Goal: Transaction & Acquisition: Purchase product/service

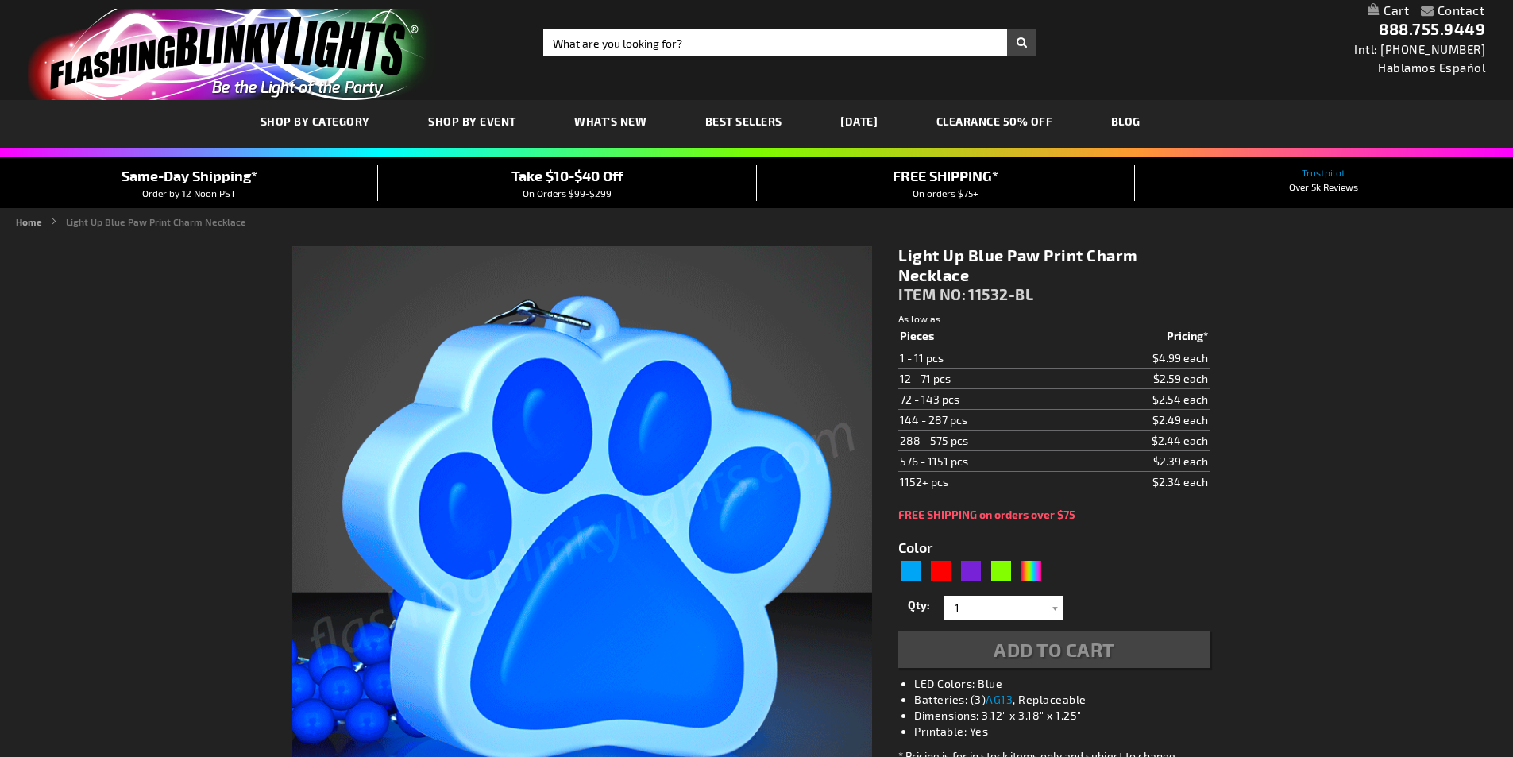
type input "5629"
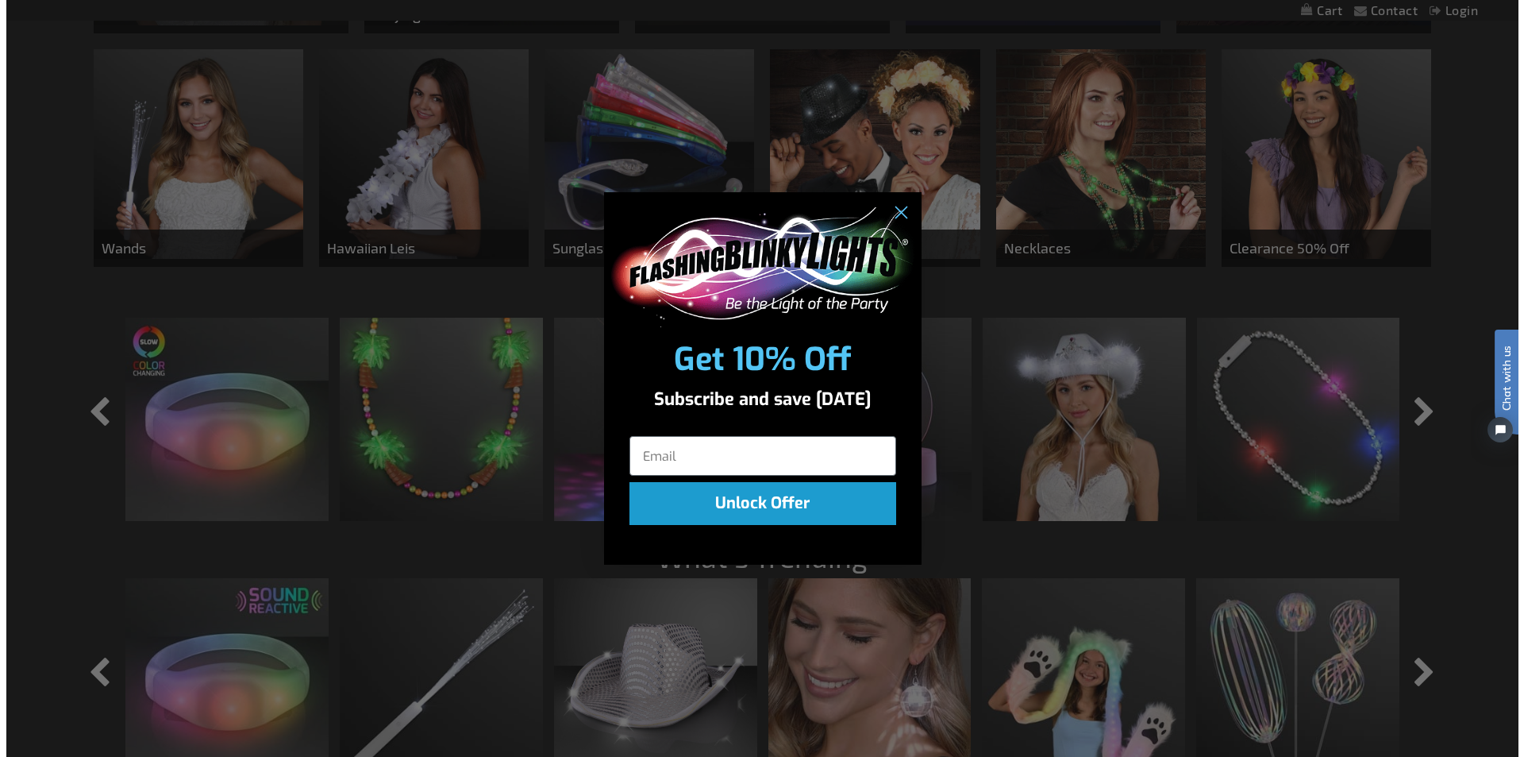
scroll to position [1193, 0]
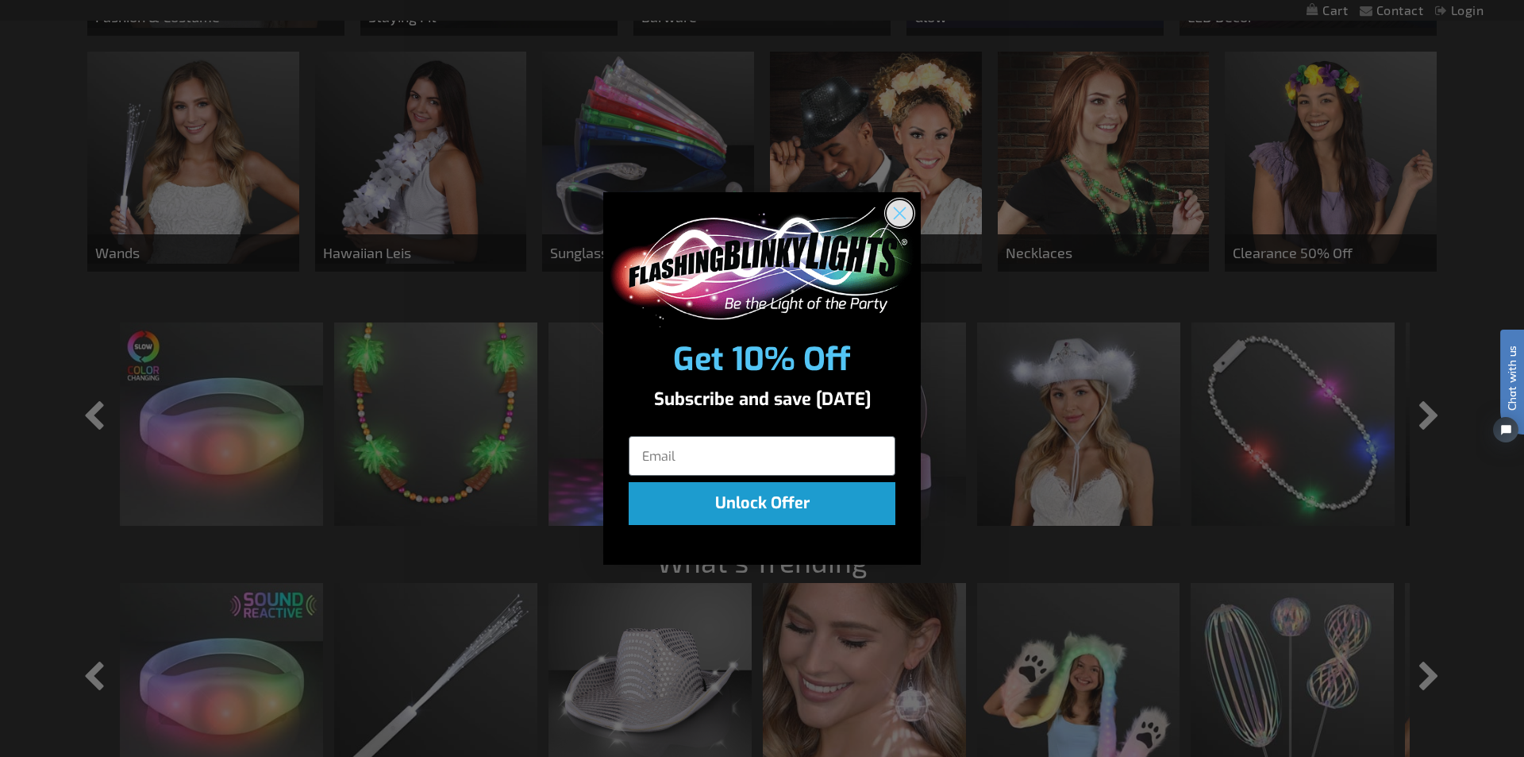
click at [898, 218] on circle "Close dialog" at bounding box center [900, 213] width 26 height 26
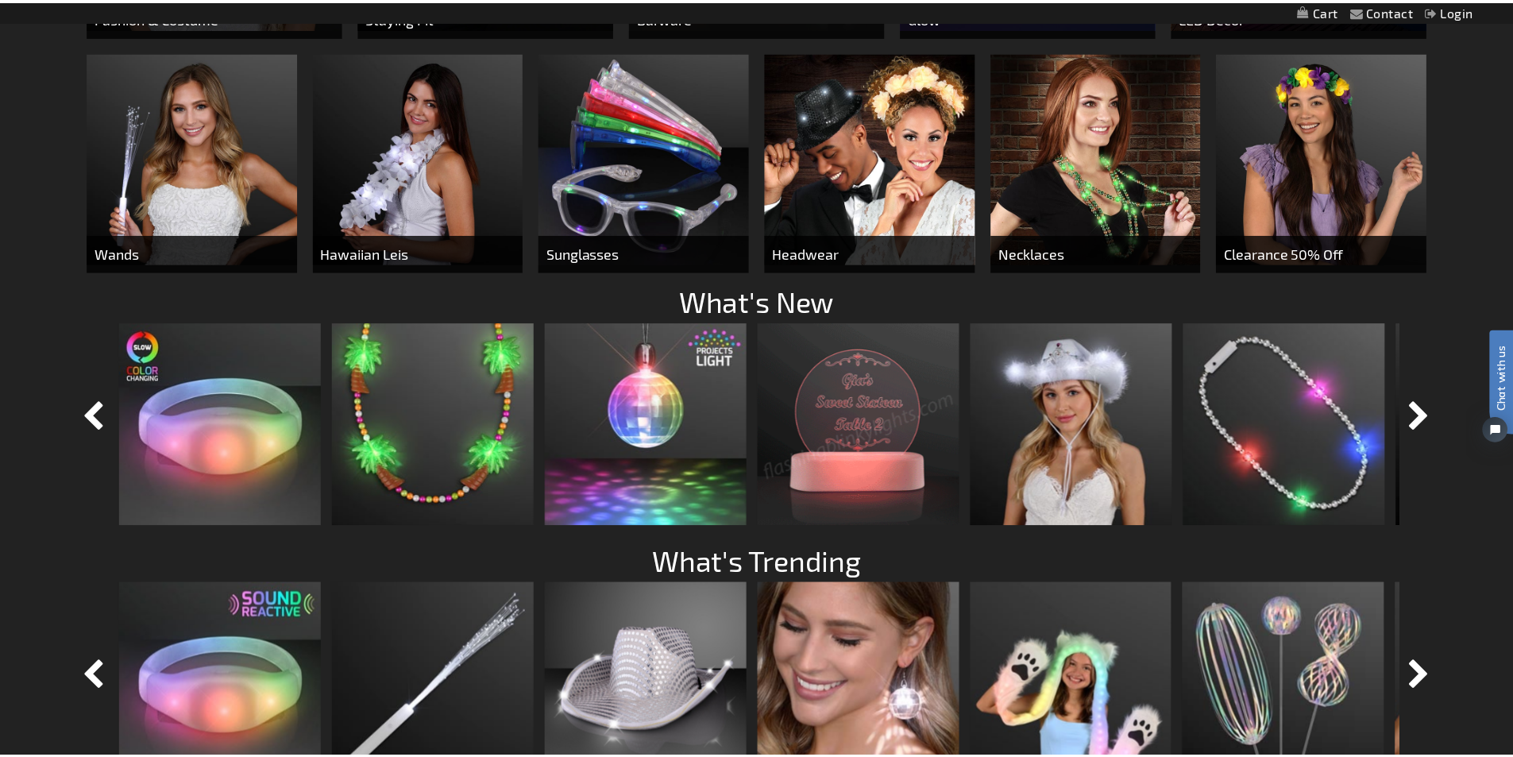
scroll to position [1191, 0]
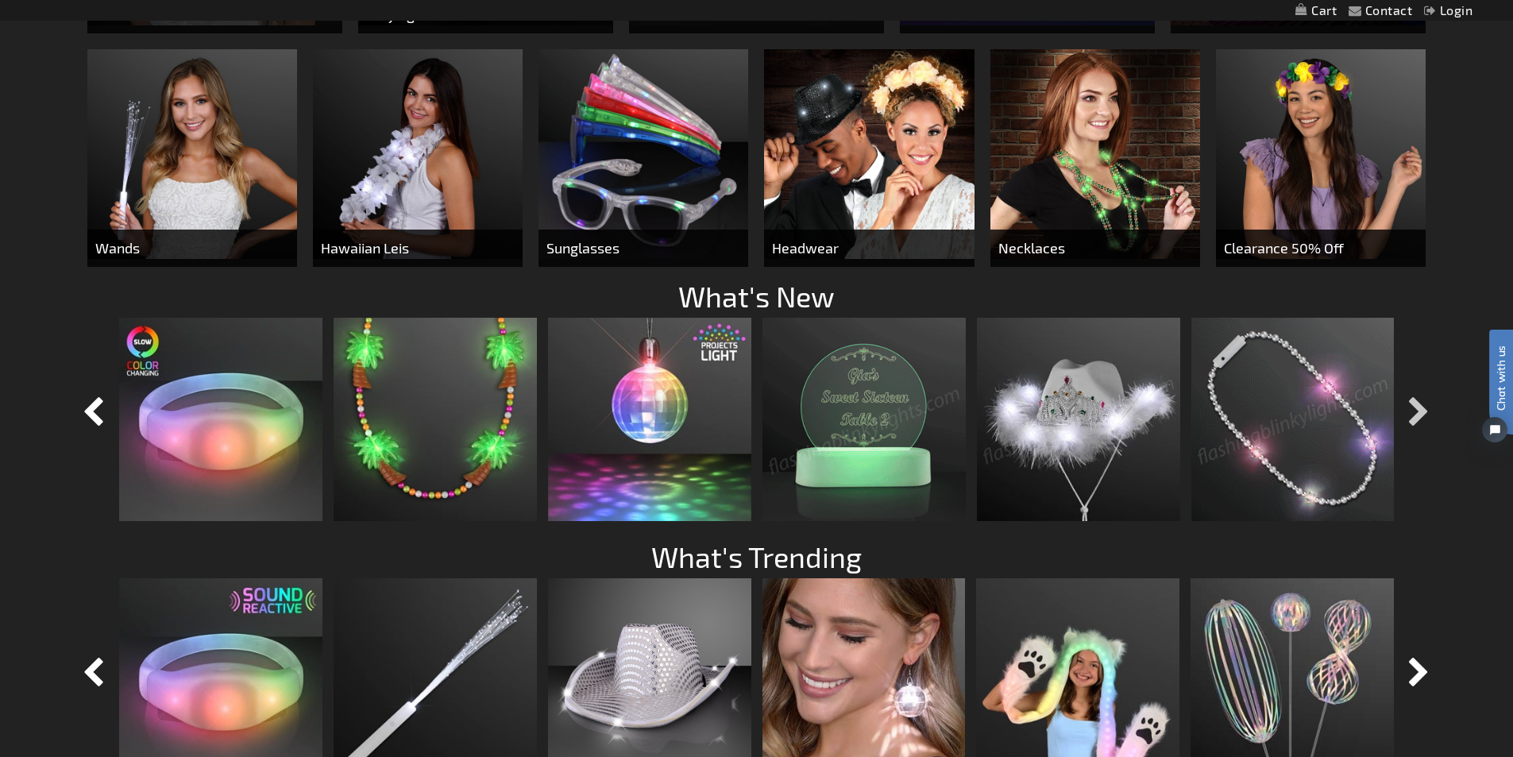
click at [1413, 406] on button "button" at bounding box center [1419, 413] width 40 height 40
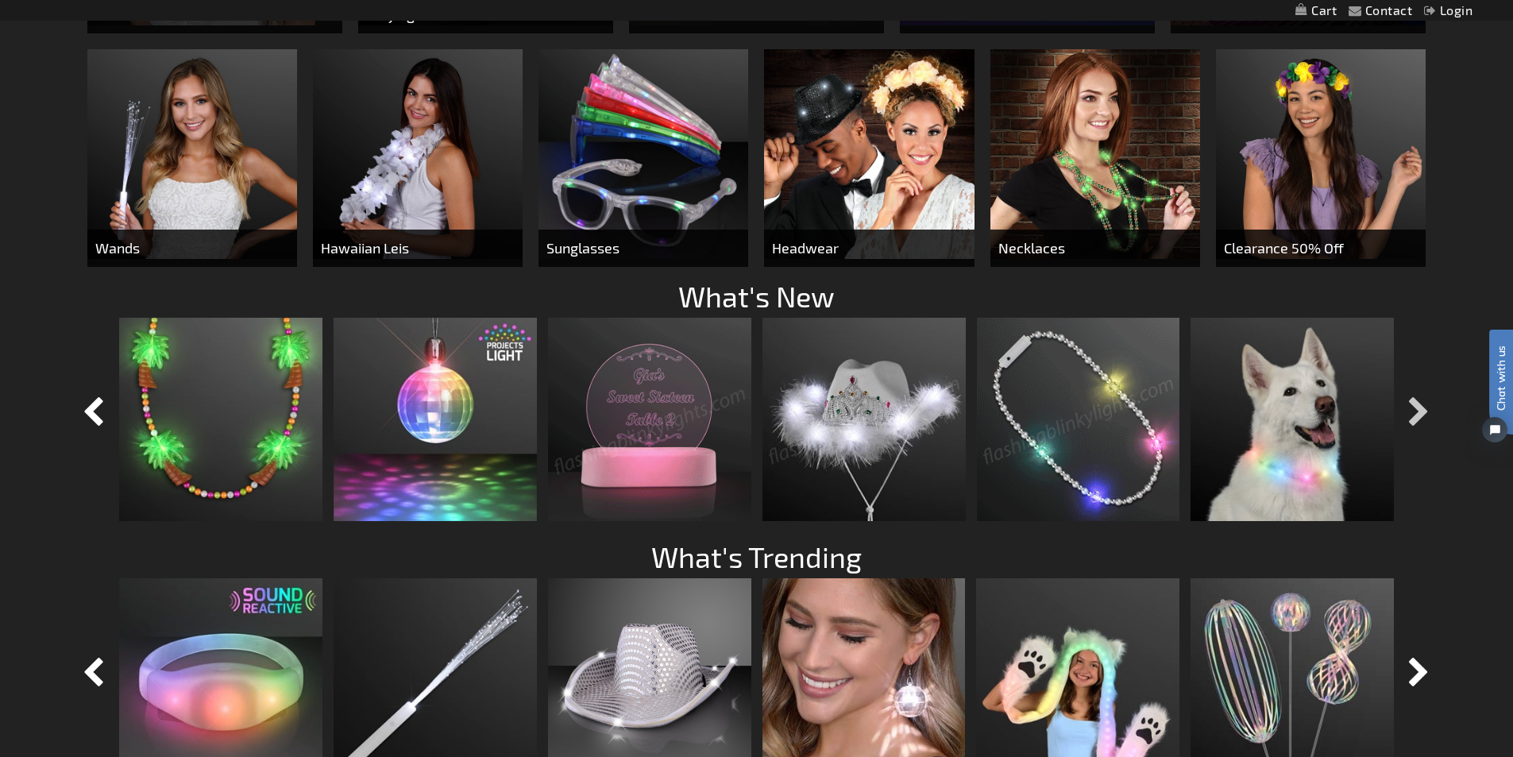
click at [1413, 400] on button "button" at bounding box center [1419, 413] width 40 height 40
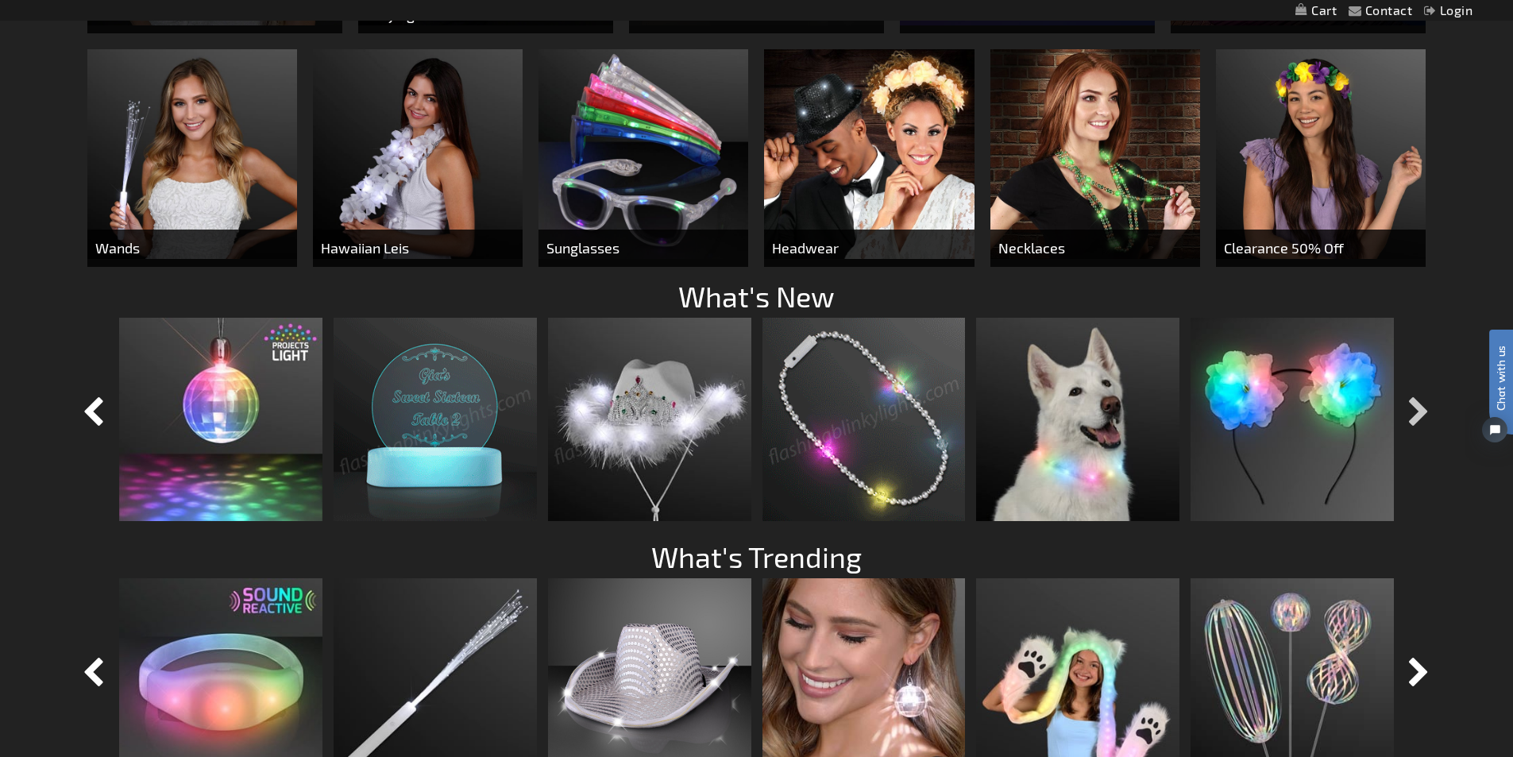
click at [1413, 400] on button "button" at bounding box center [1419, 413] width 40 height 40
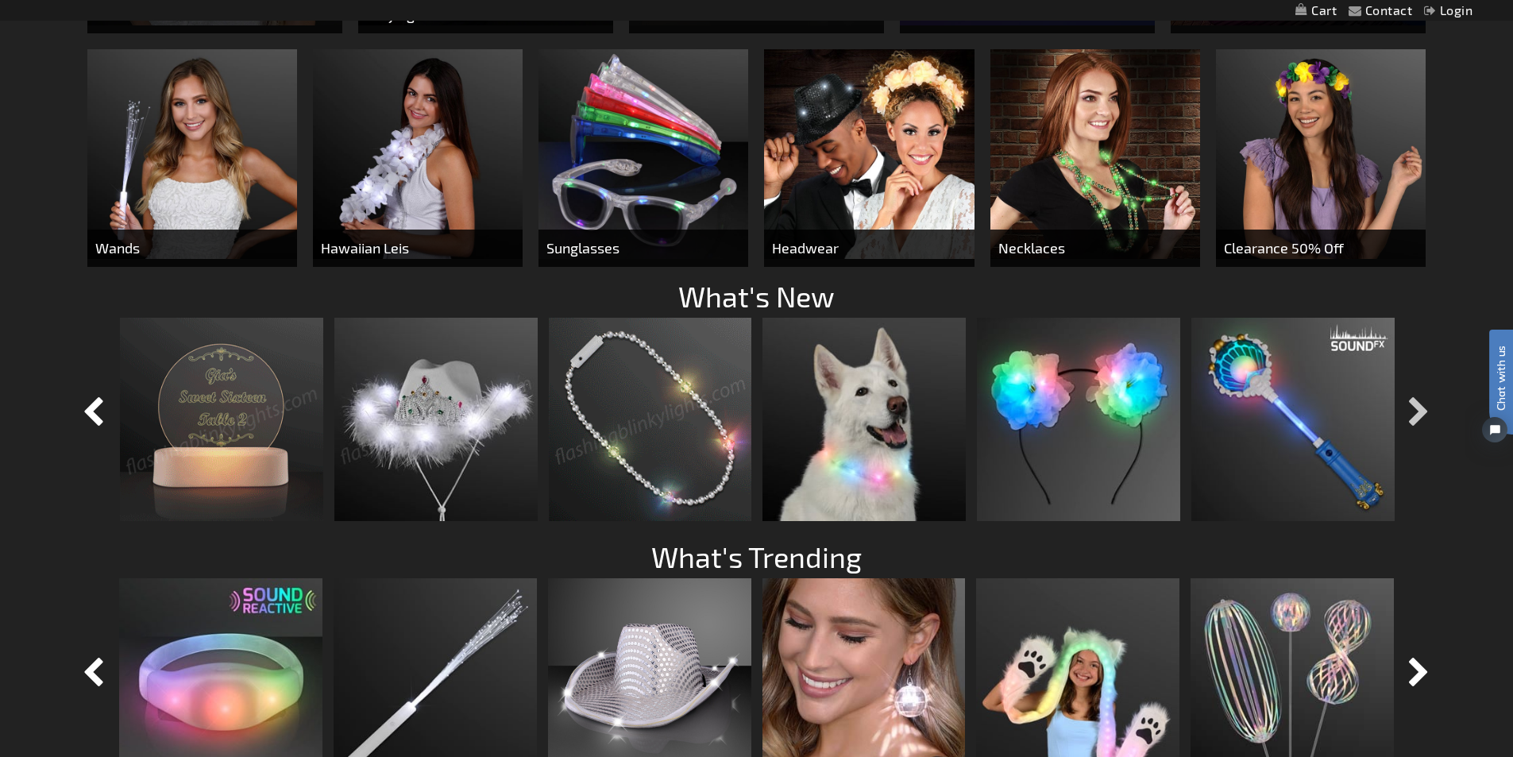
click at [1414, 400] on button "button" at bounding box center [1419, 413] width 40 height 40
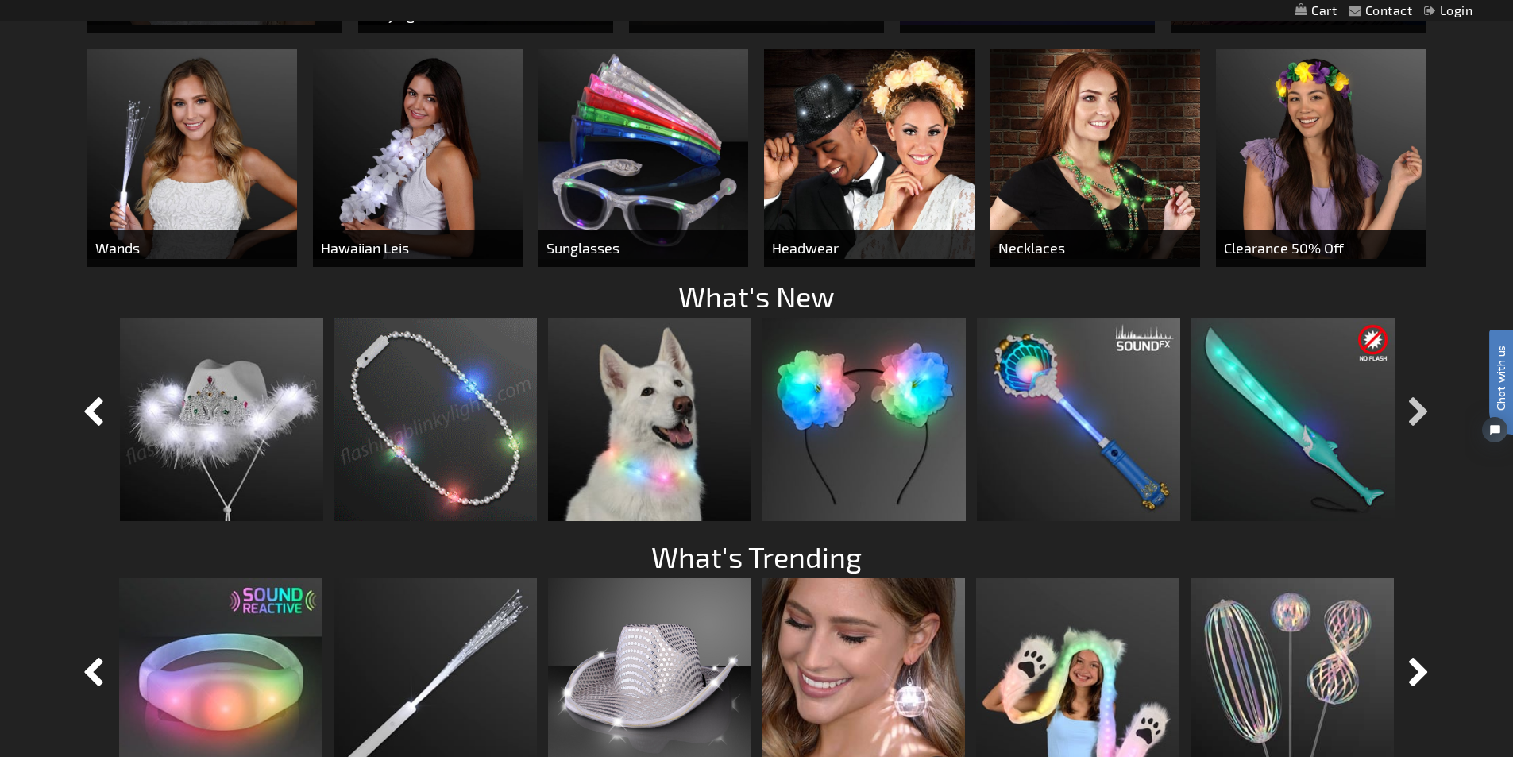
click at [1415, 401] on button "button" at bounding box center [1419, 413] width 40 height 40
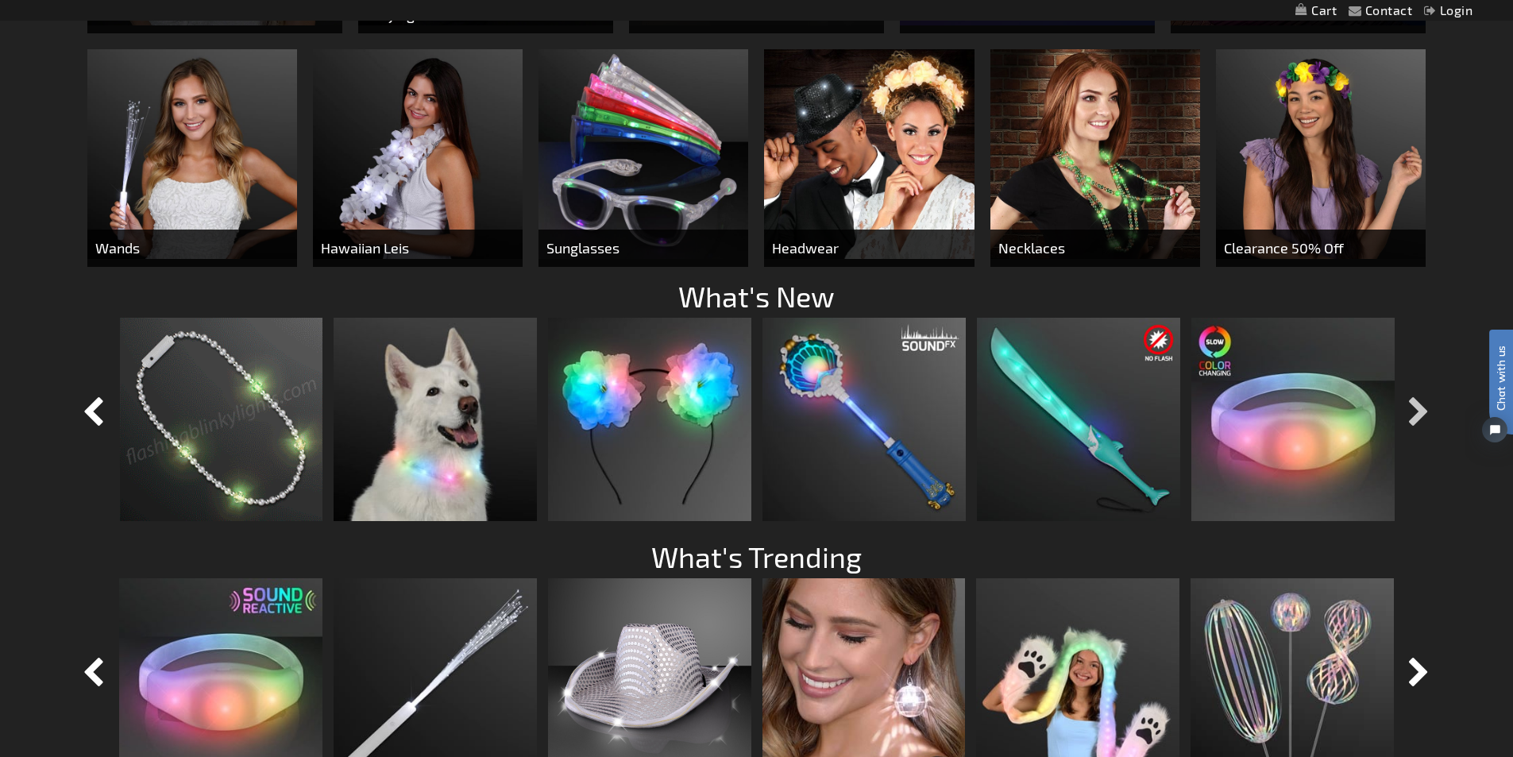
click at [1413, 397] on button "button" at bounding box center [1419, 413] width 40 height 40
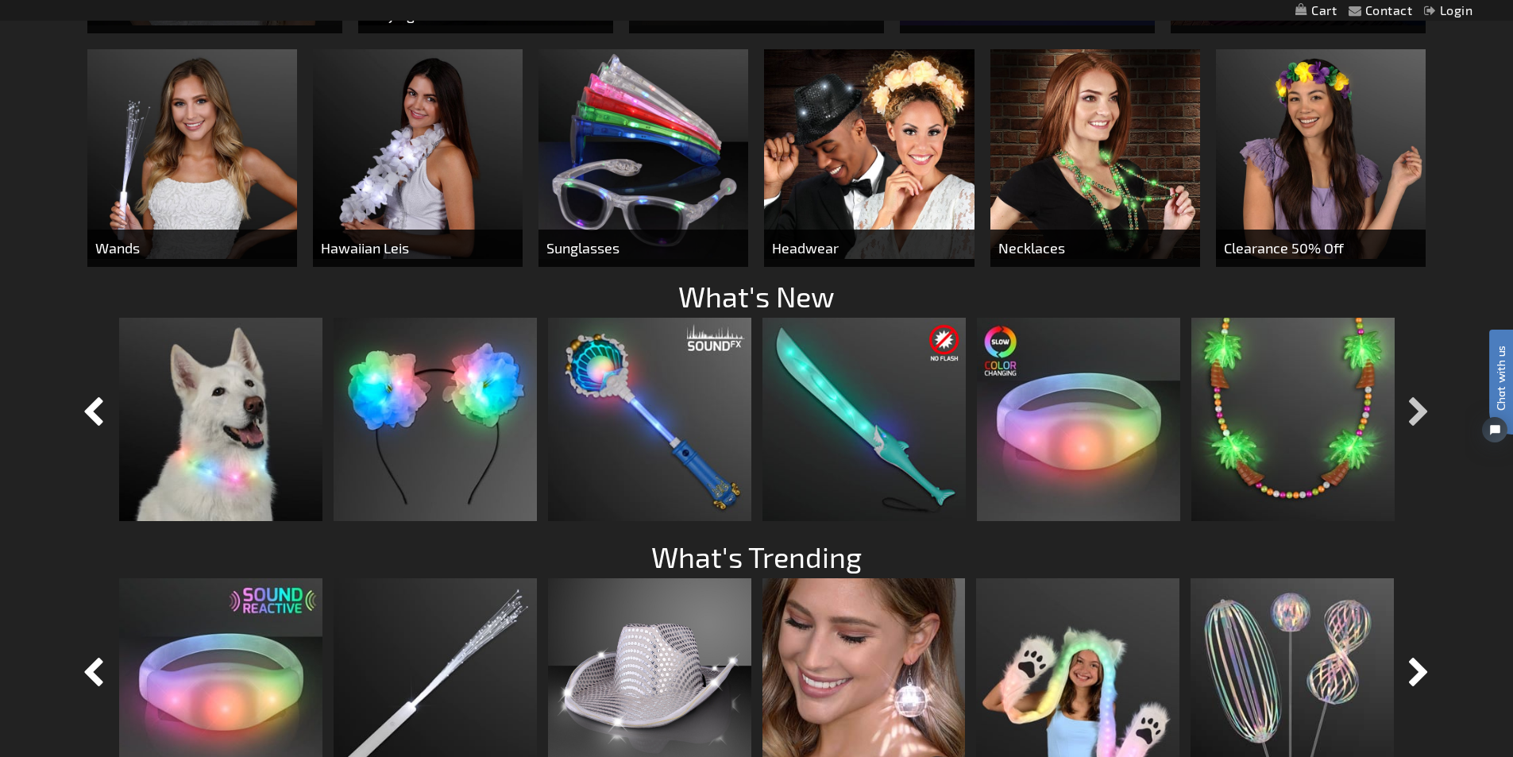
click at [1411, 396] on button "button" at bounding box center [1419, 413] width 40 height 40
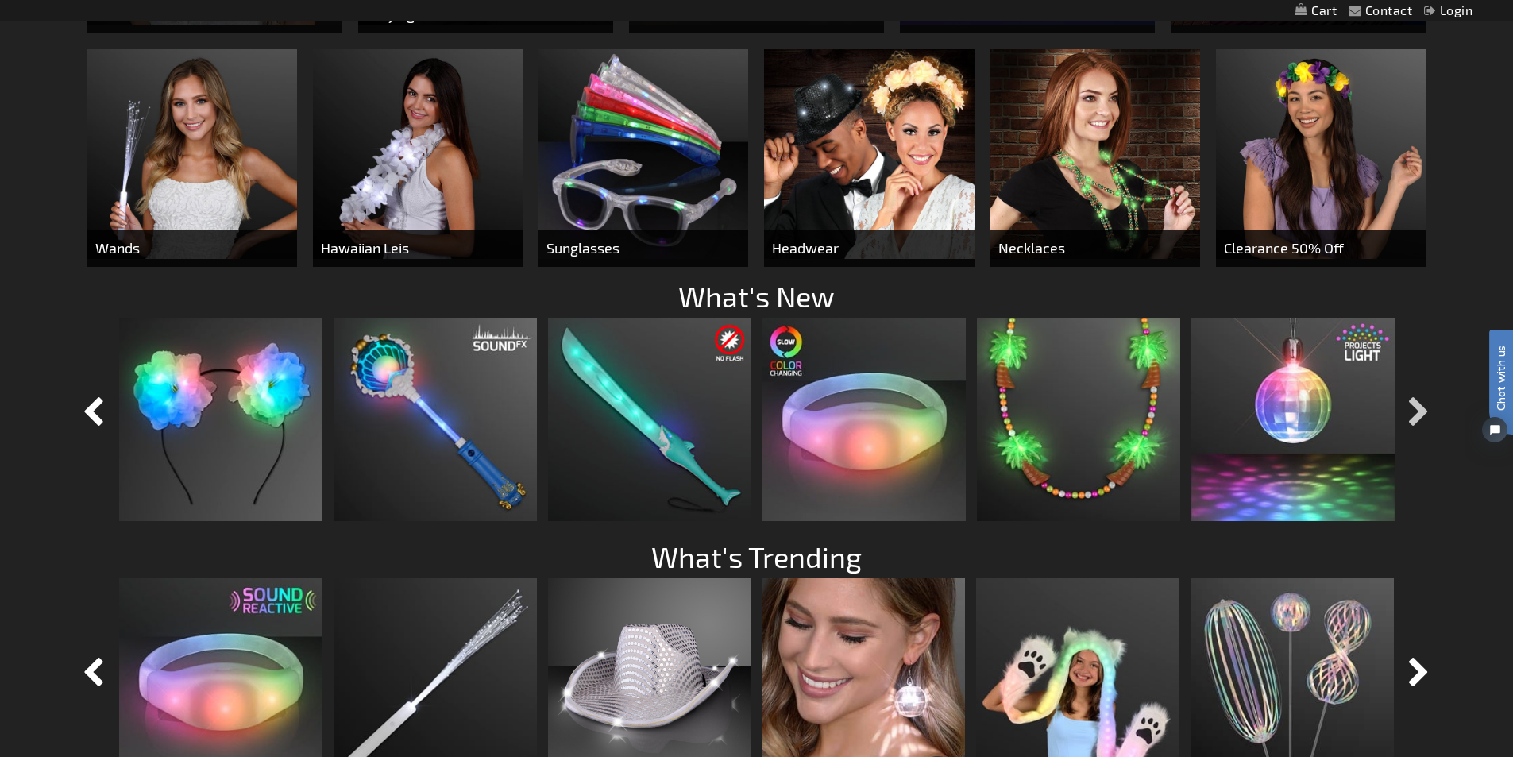
click at [1411, 396] on button "button" at bounding box center [1419, 413] width 40 height 40
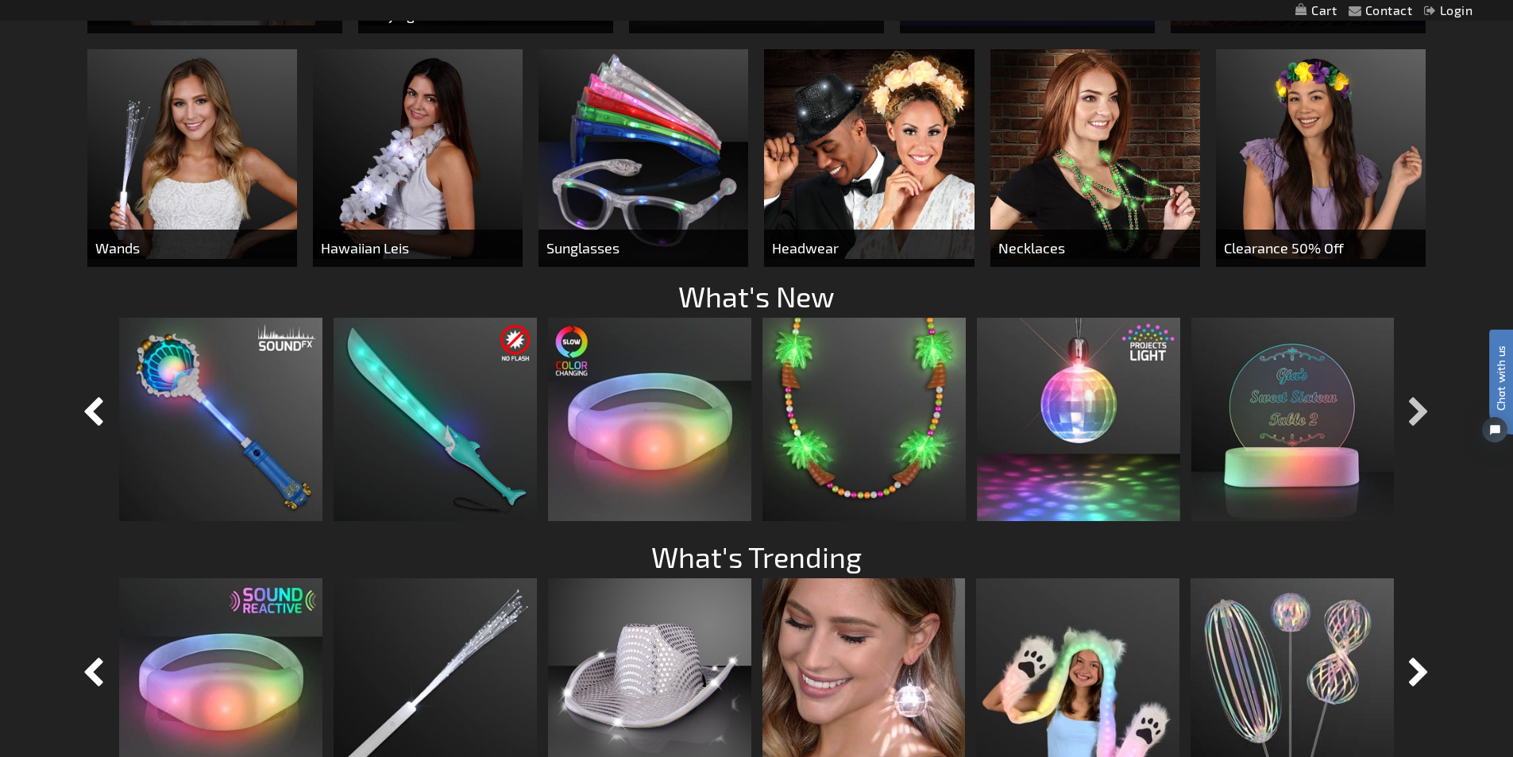
click at [1411, 396] on button "button" at bounding box center [1419, 413] width 40 height 40
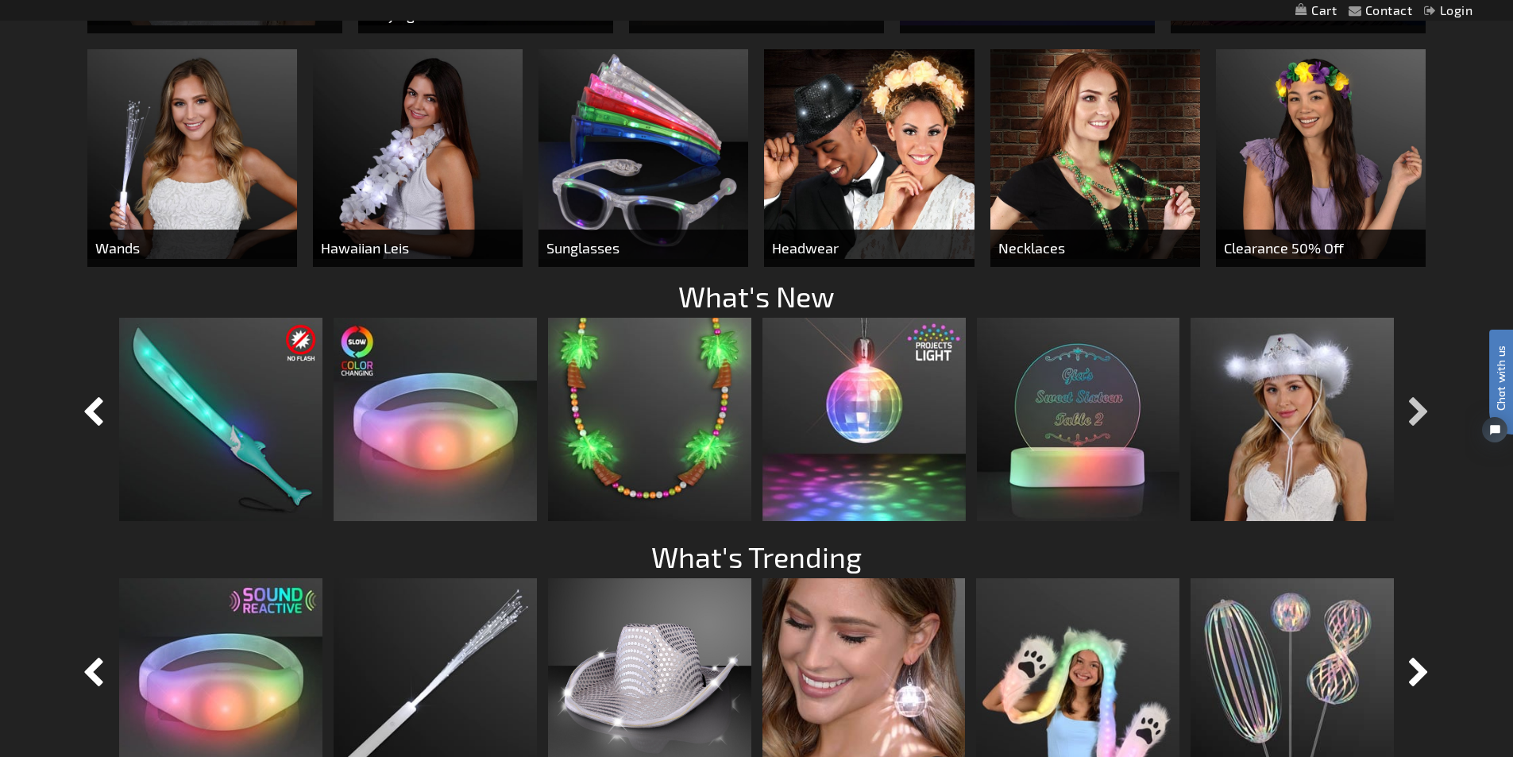
click at [1411, 396] on button "button" at bounding box center [1419, 413] width 40 height 40
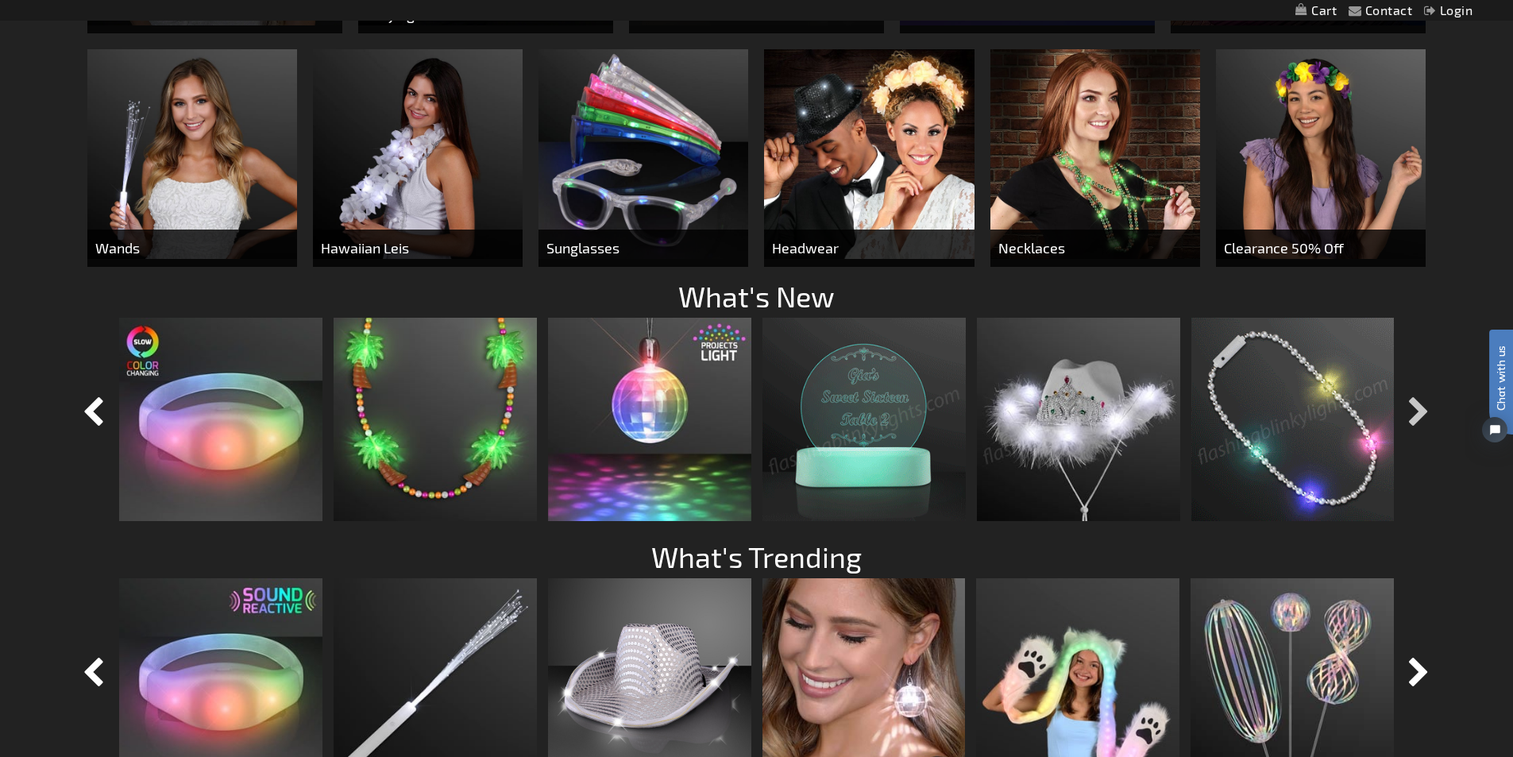
click at [1411, 396] on button "button" at bounding box center [1419, 413] width 40 height 40
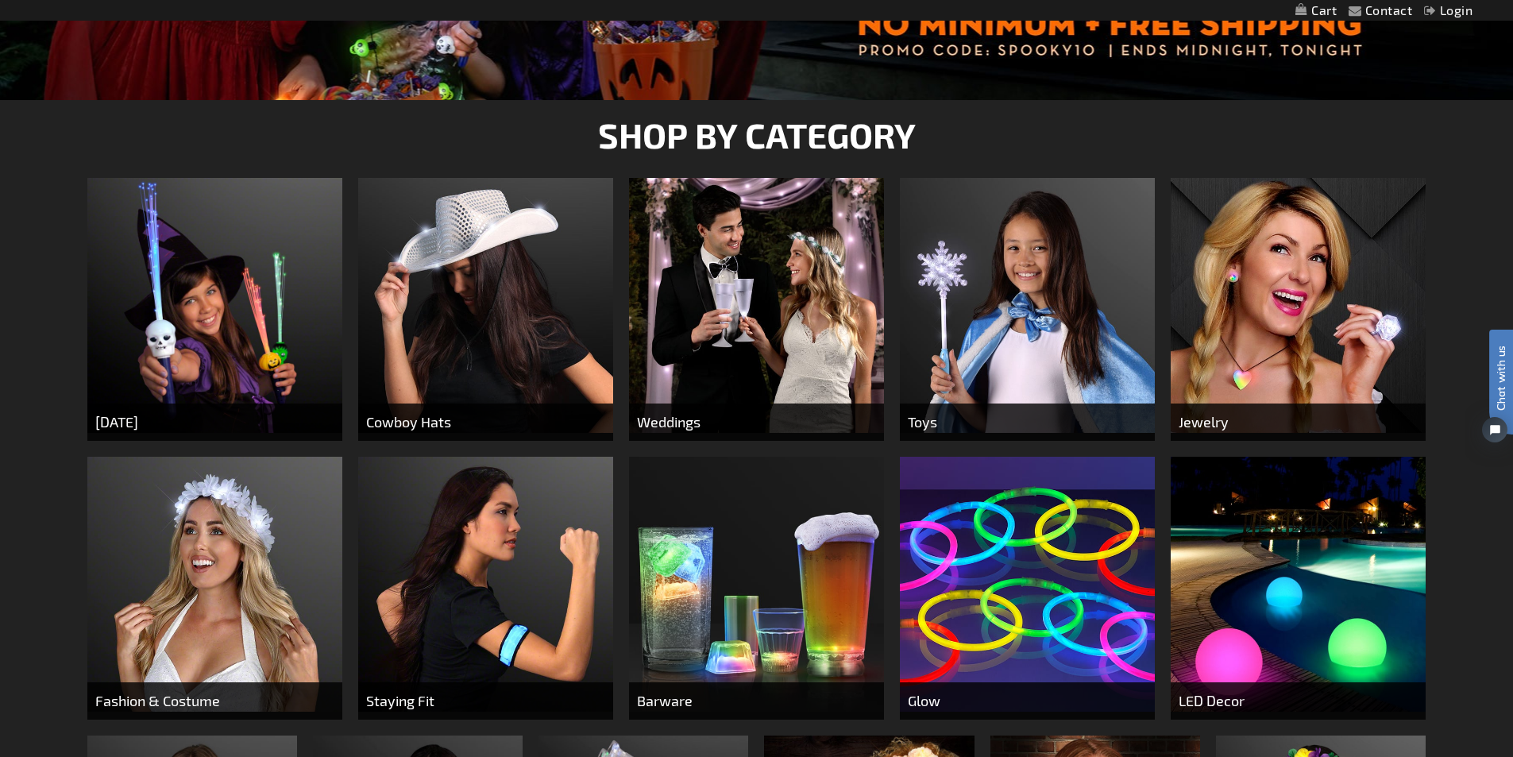
scroll to position [476, 0]
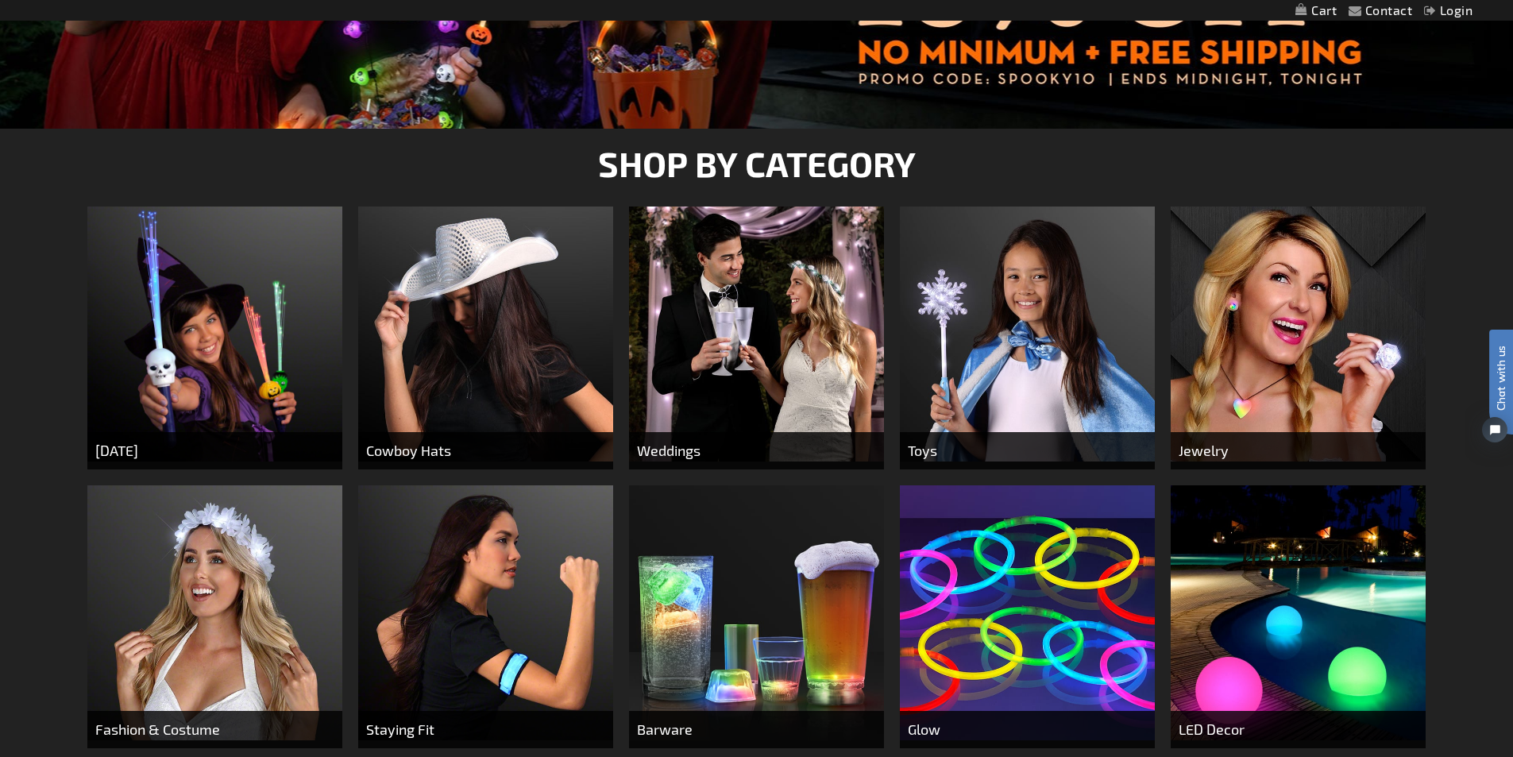
click at [996, 384] on img at bounding box center [1027, 333] width 255 height 255
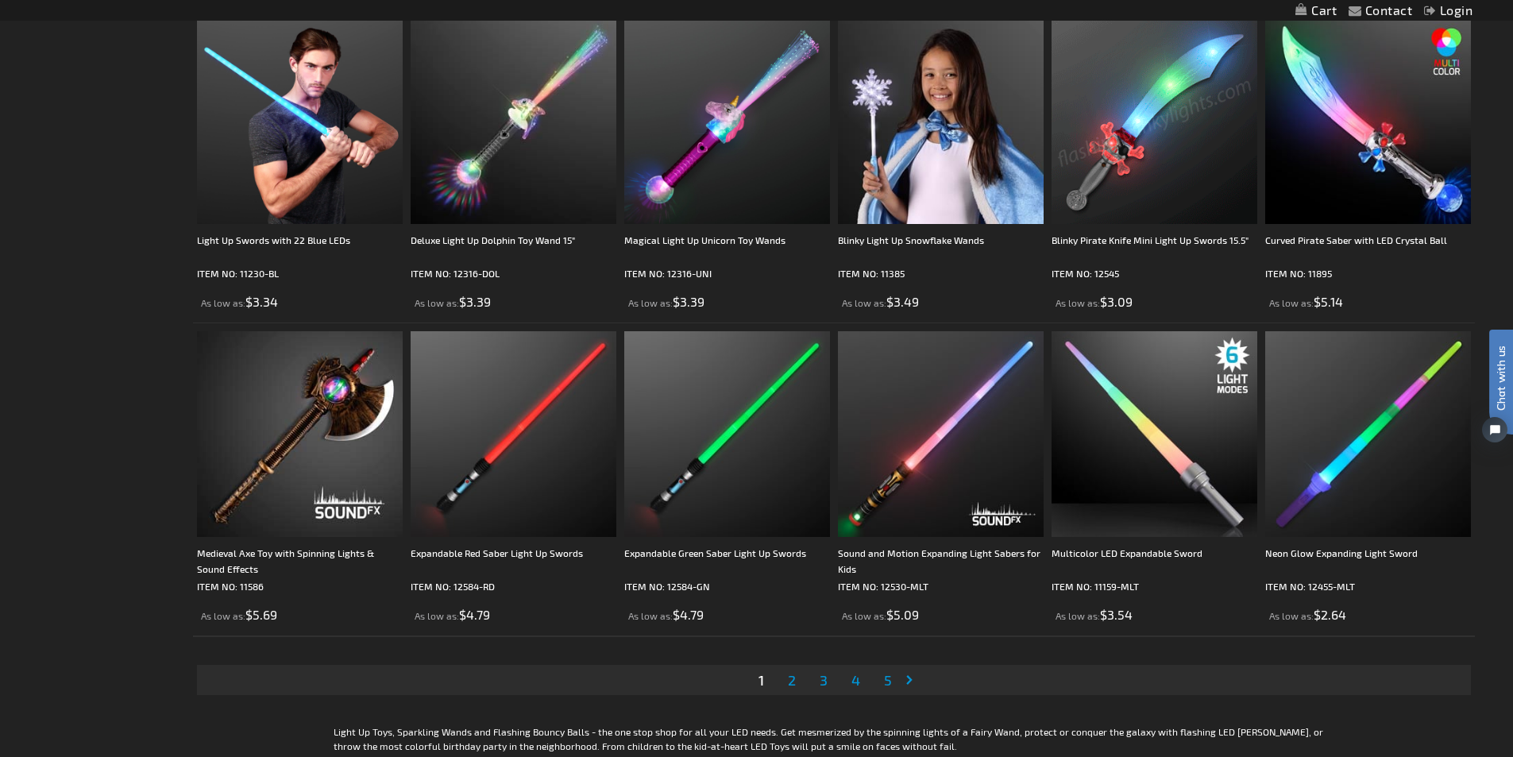
scroll to position [3017, 0]
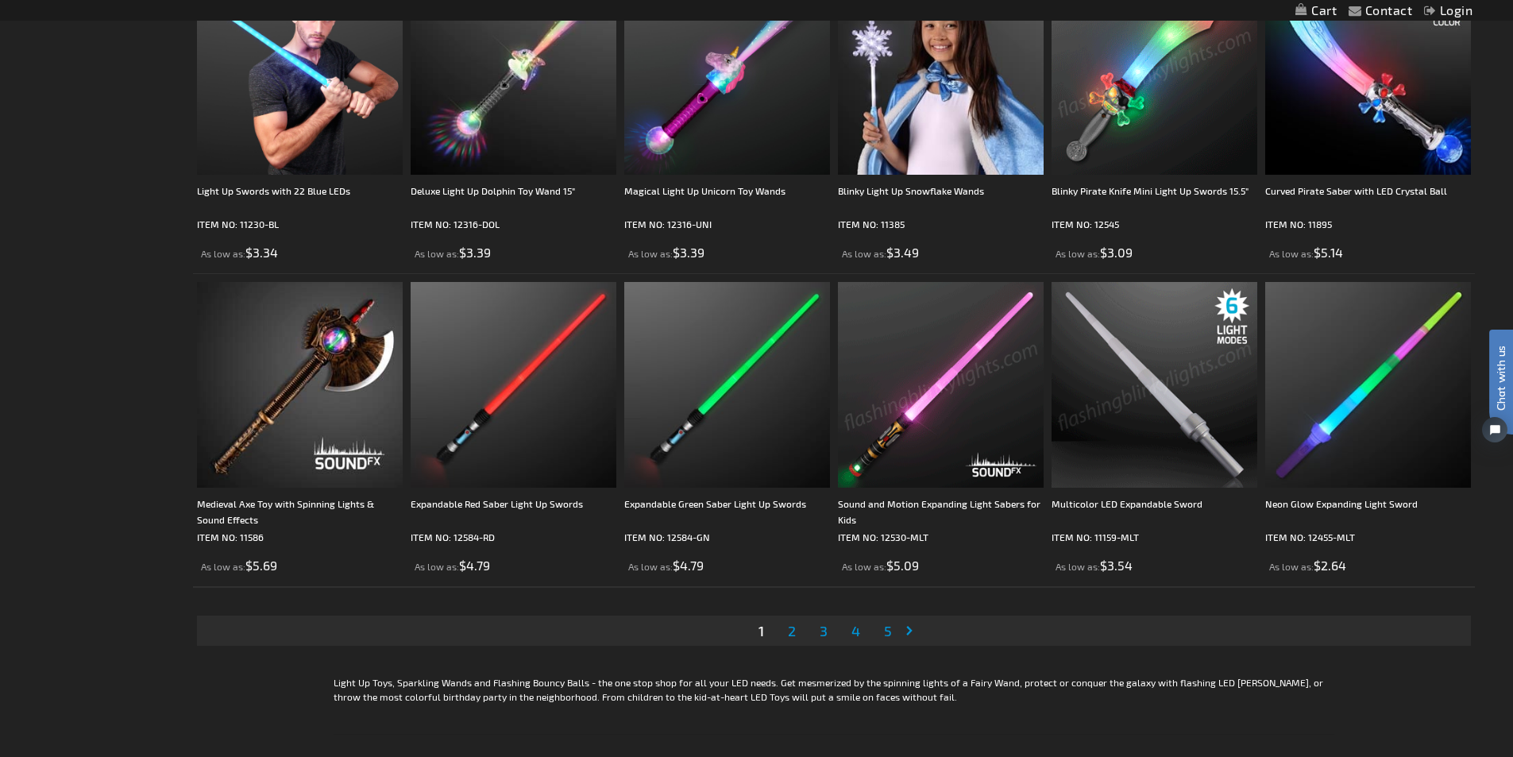
click at [911, 630] on link "Page Next" at bounding box center [912, 631] width 16 height 24
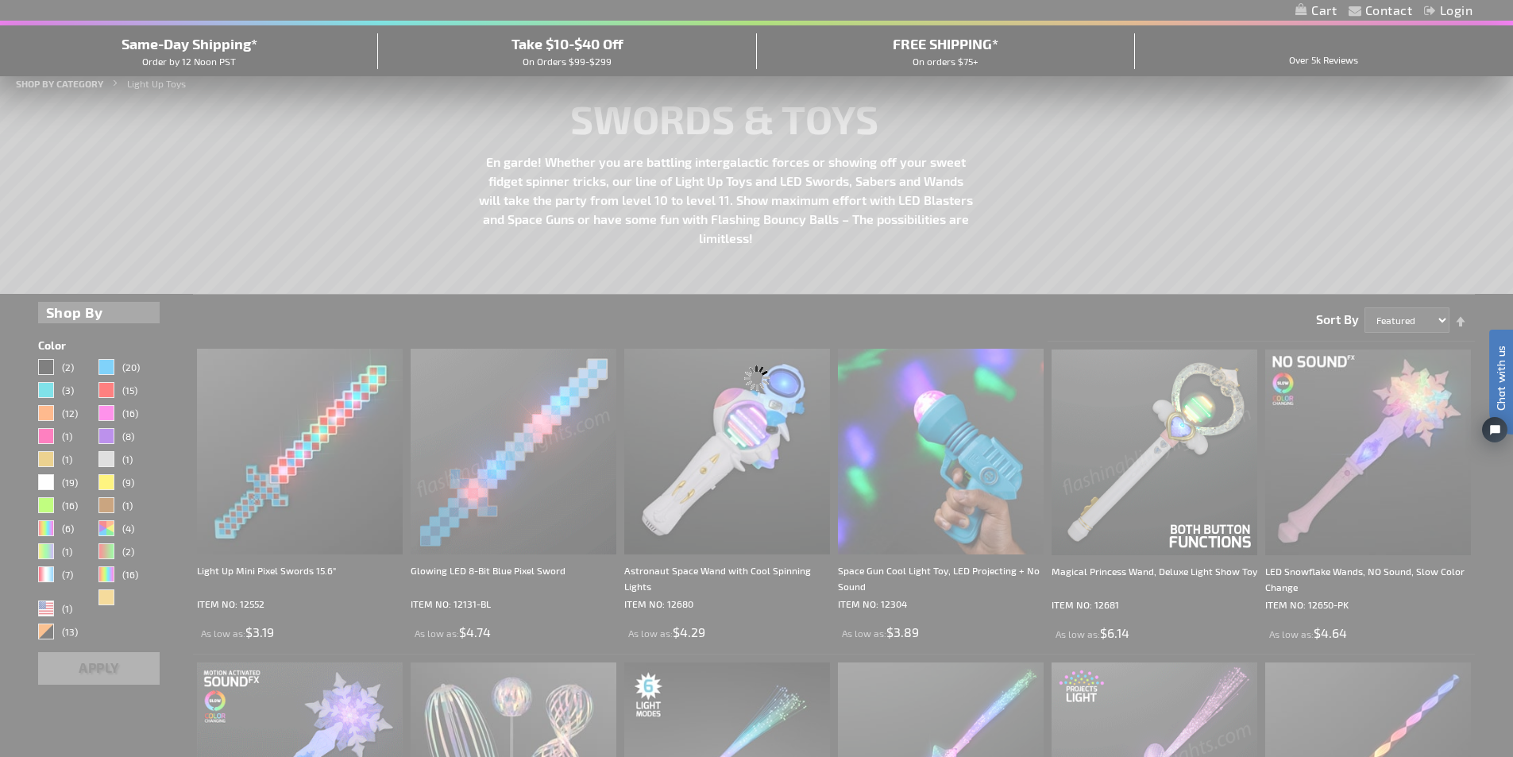
scroll to position [69, 0]
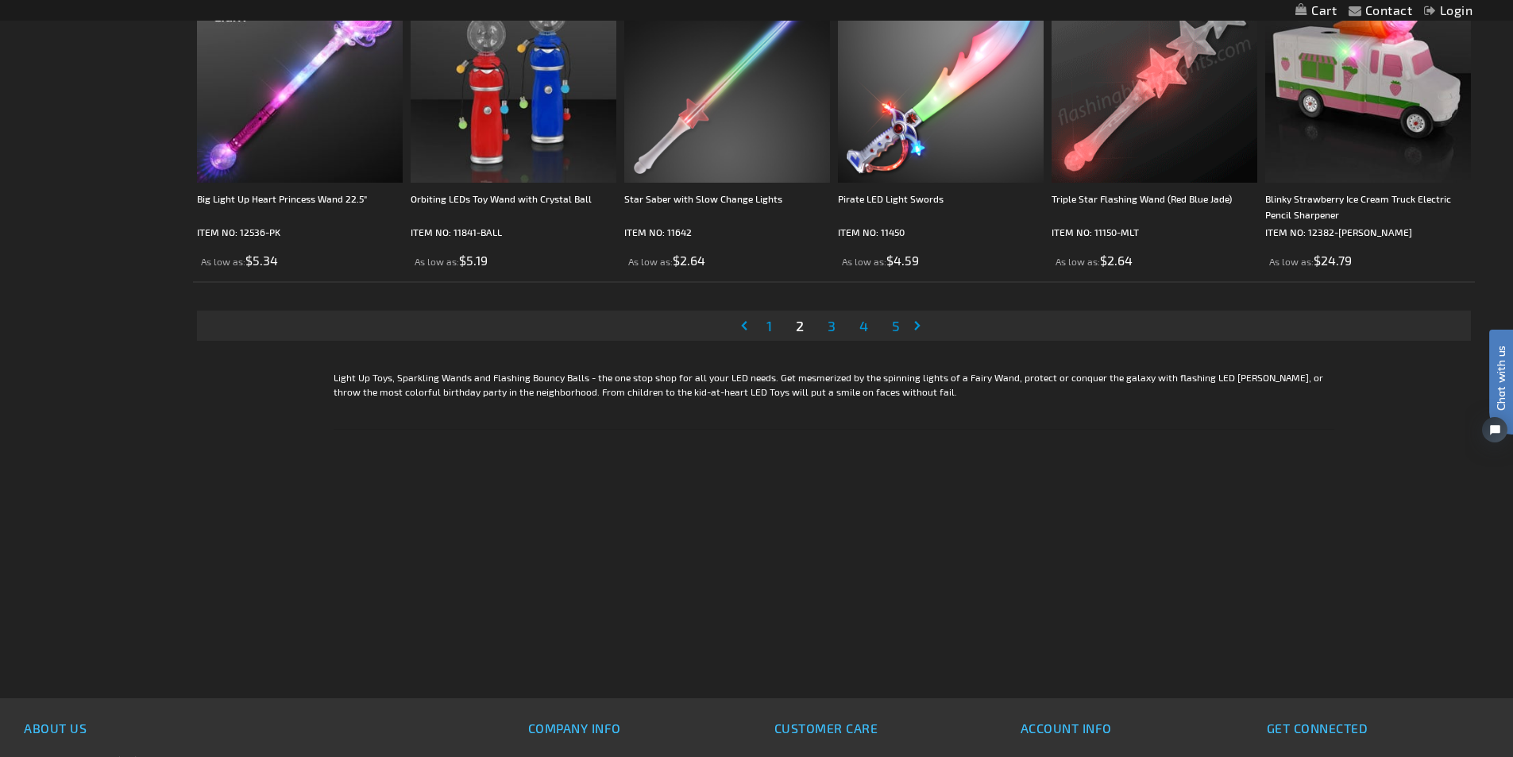
scroll to position [3335, 0]
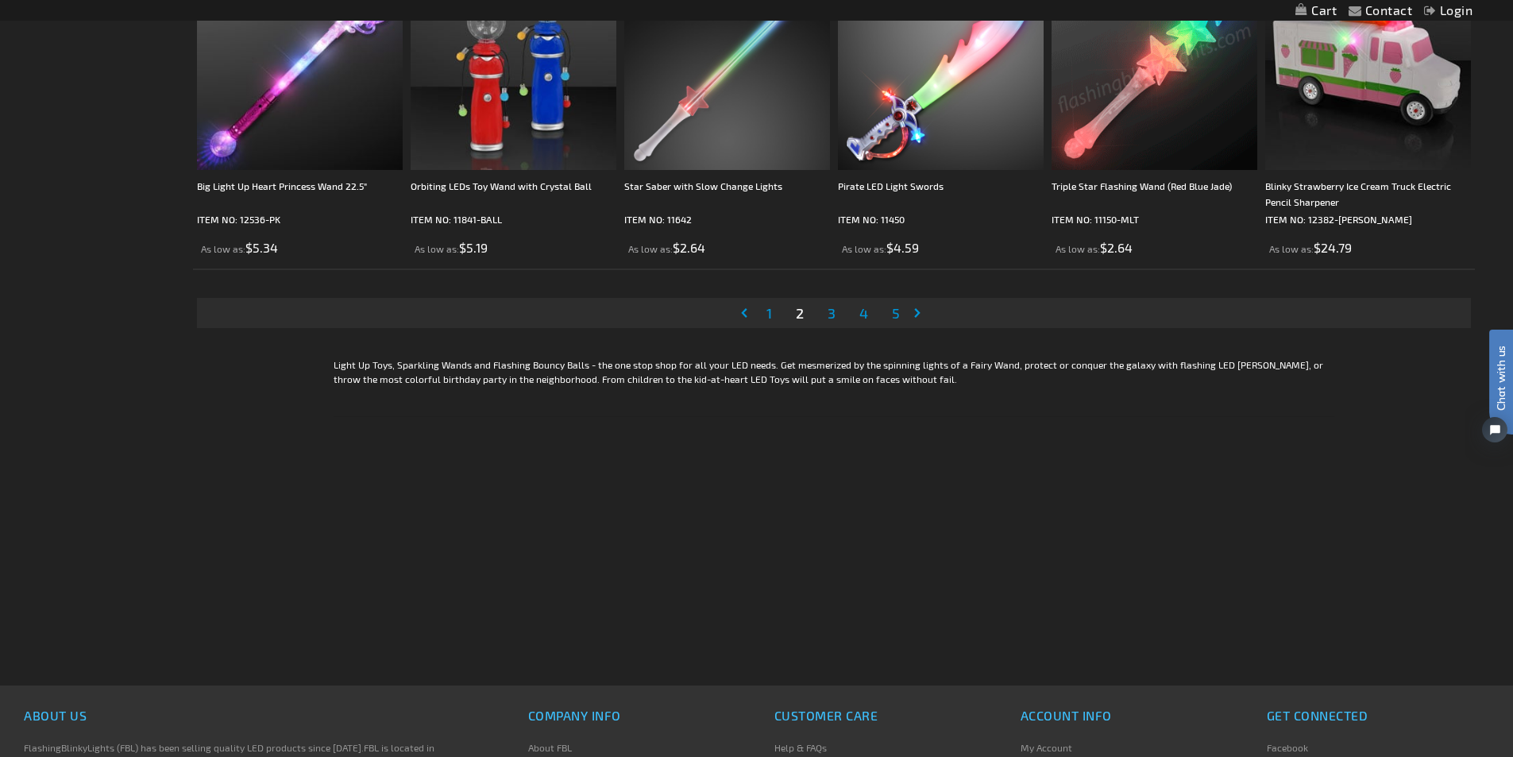
click at [834, 309] on span "3" at bounding box center [831, 312] width 8 height 17
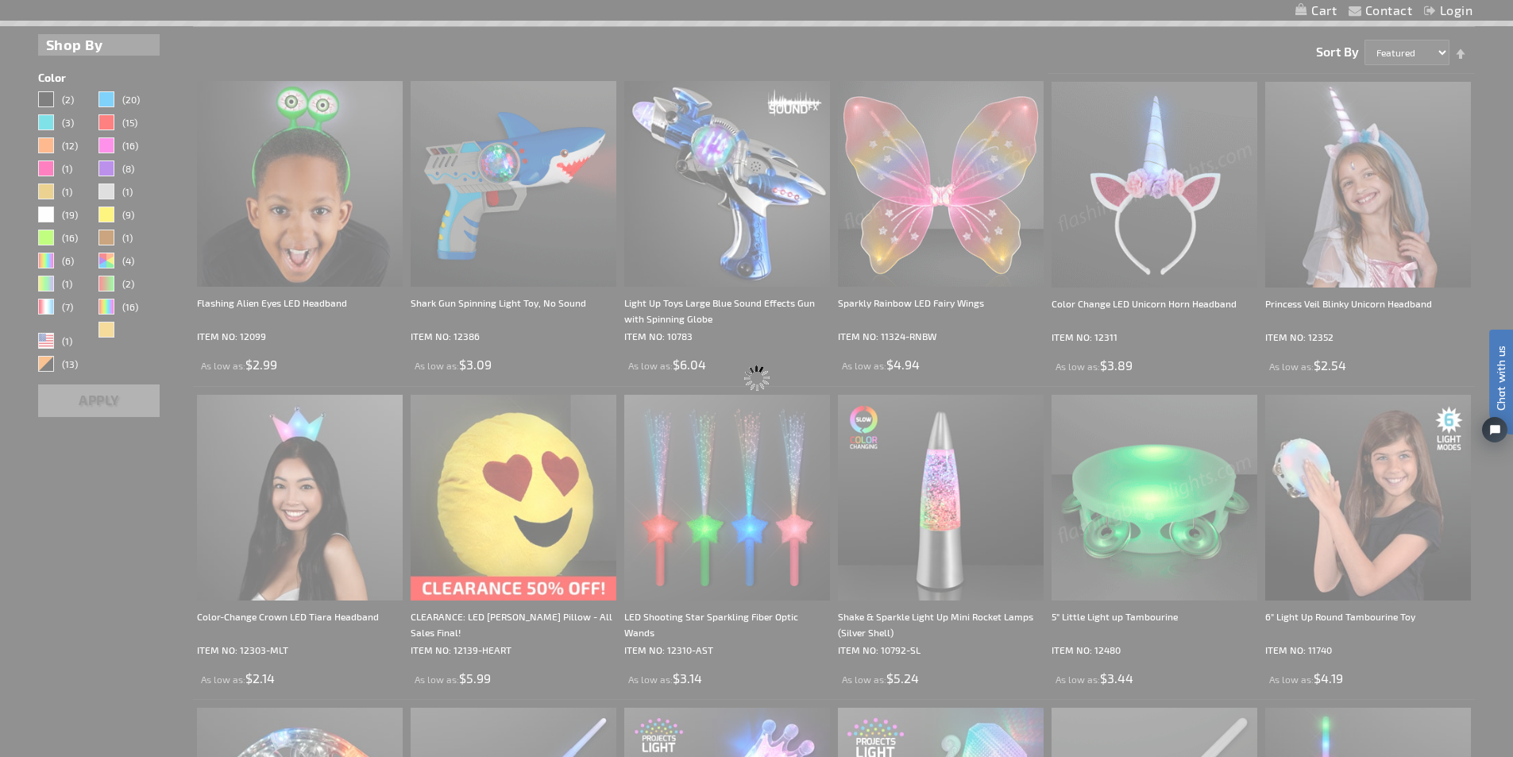
scroll to position [92, 0]
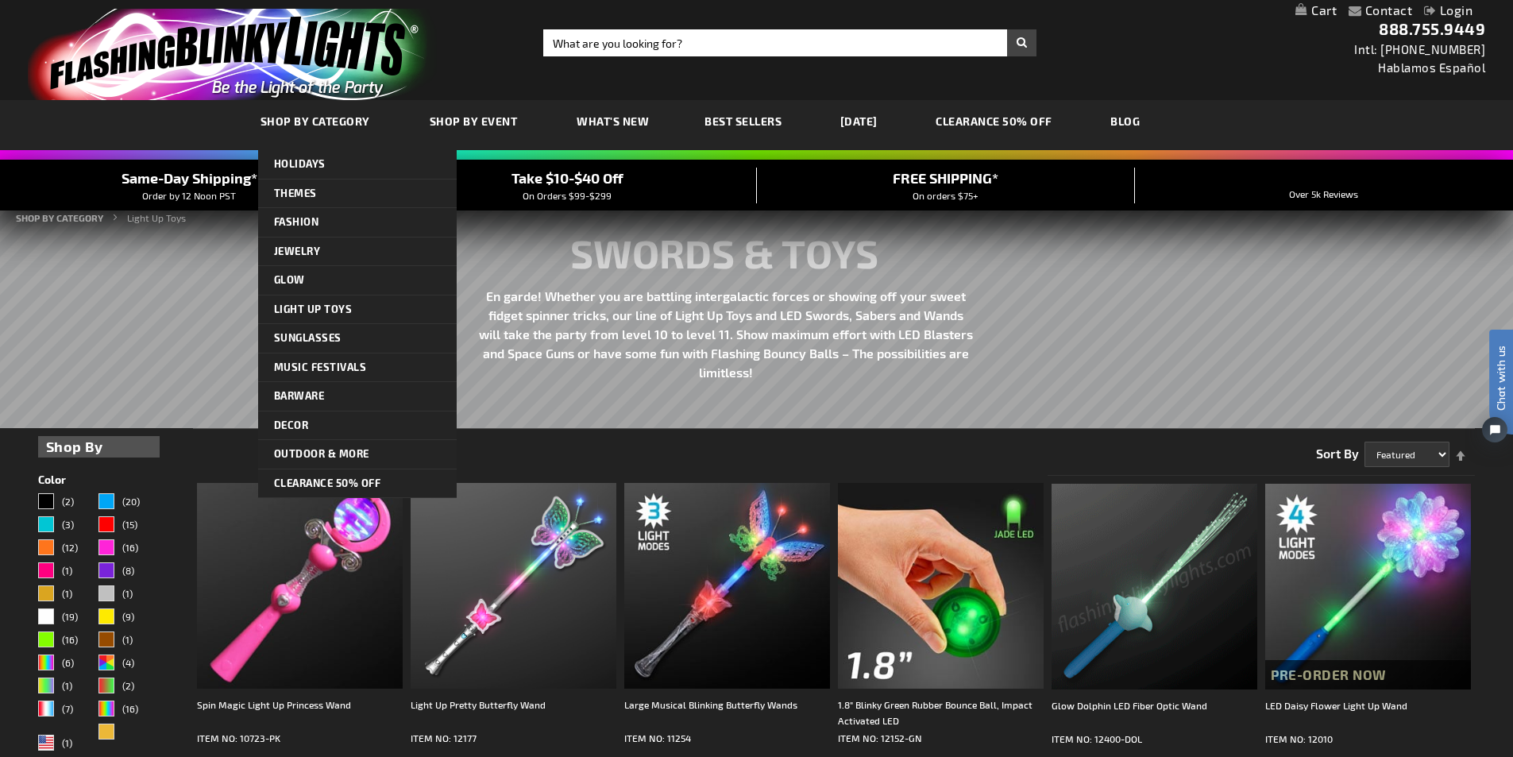
click at [347, 115] on span "SHOP BY CATEGORY" at bounding box center [315, 120] width 110 height 13
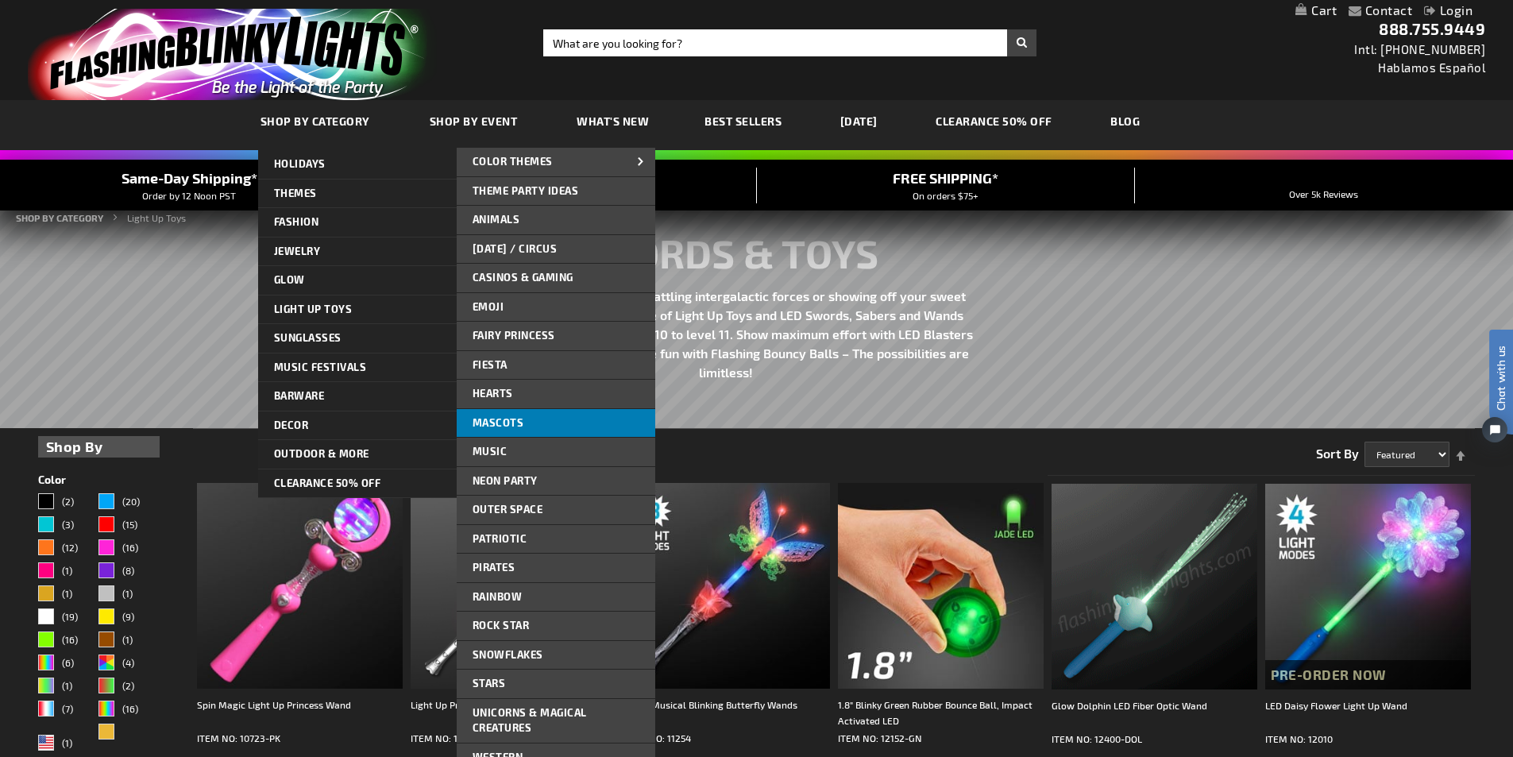
click at [527, 422] on link "Mascots" at bounding box center [556, 423] width 198 height 29
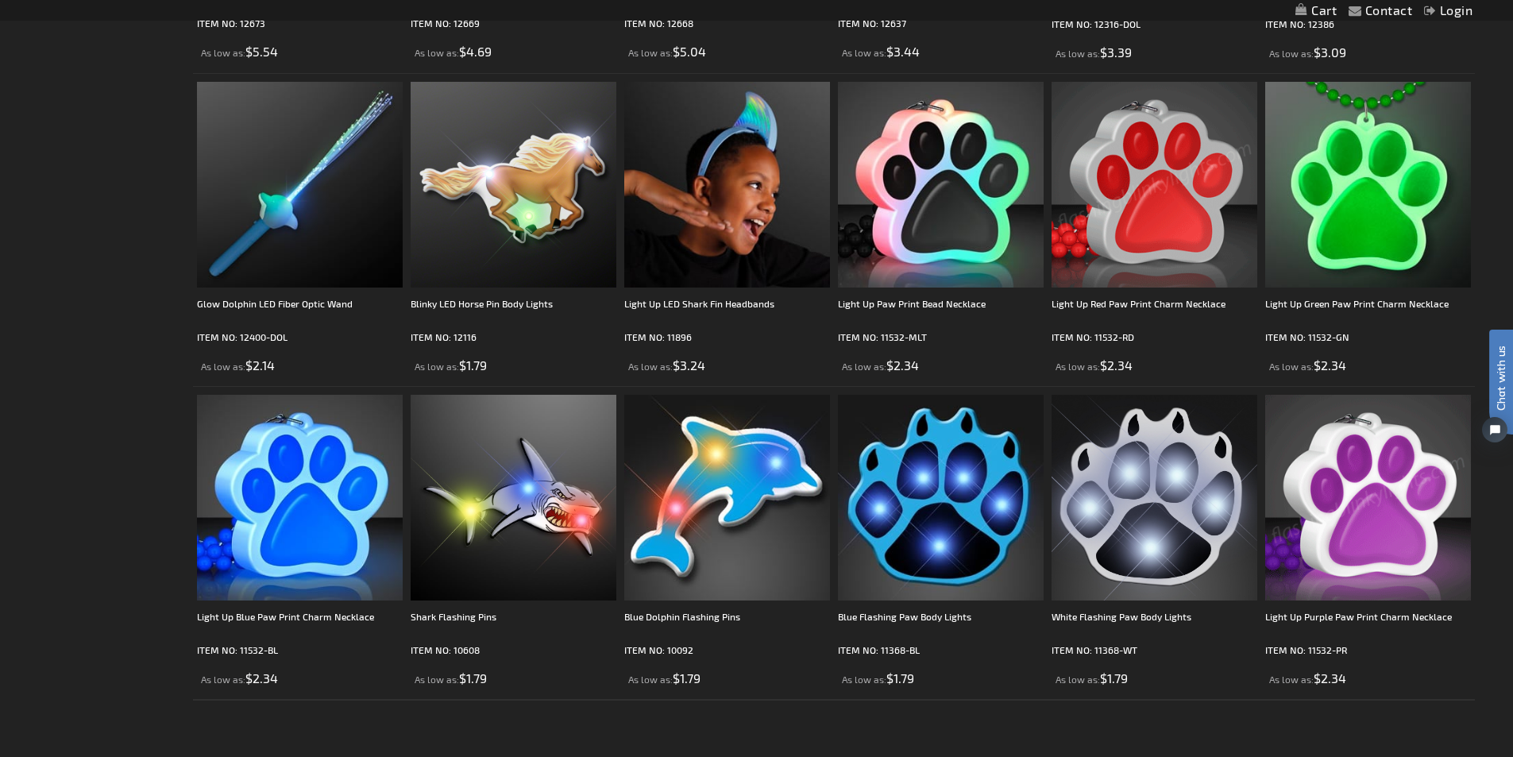
scroll to position [570, 0]
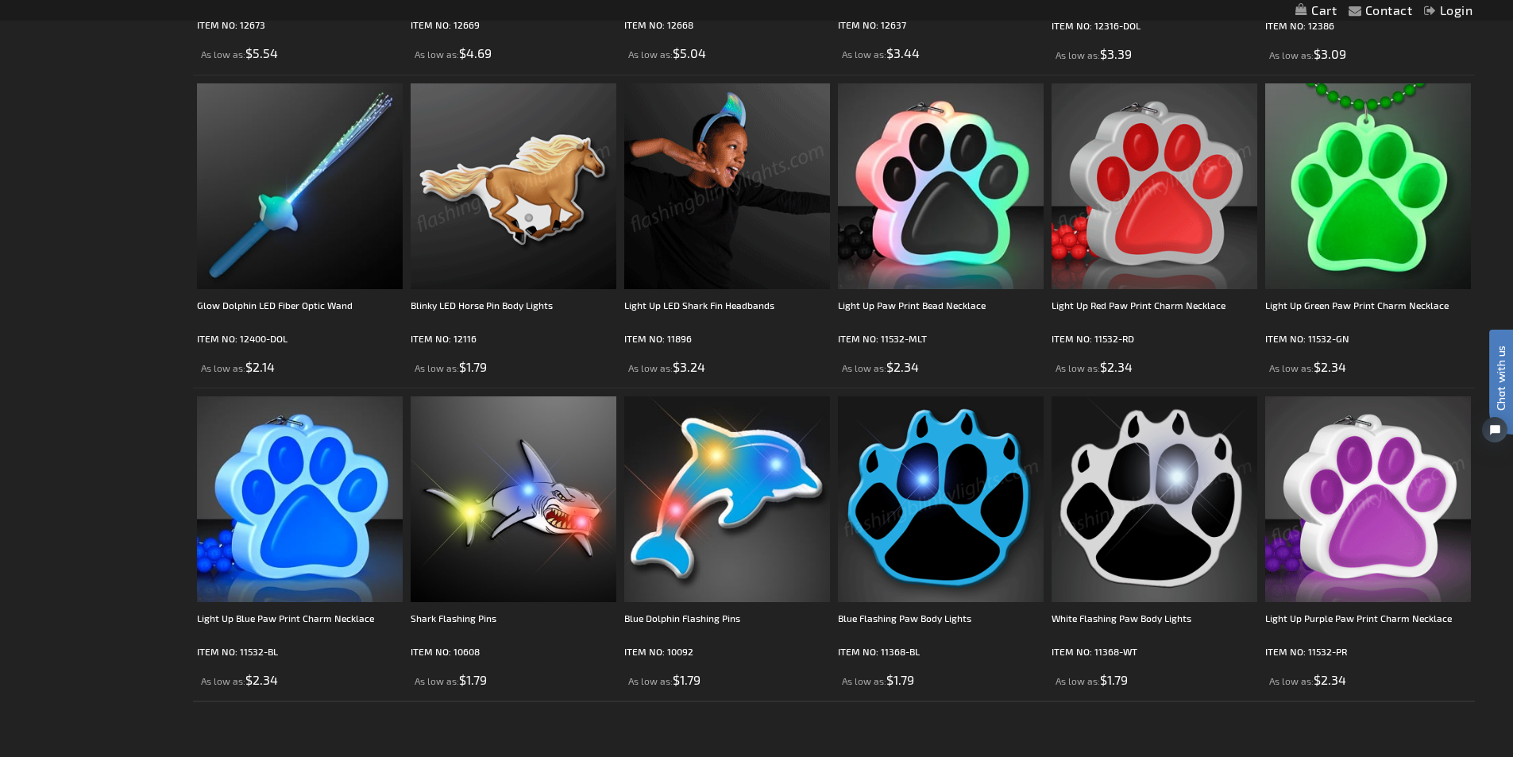
click at [524, 218] on img at bounding box center [513, 186] width 206 height 206
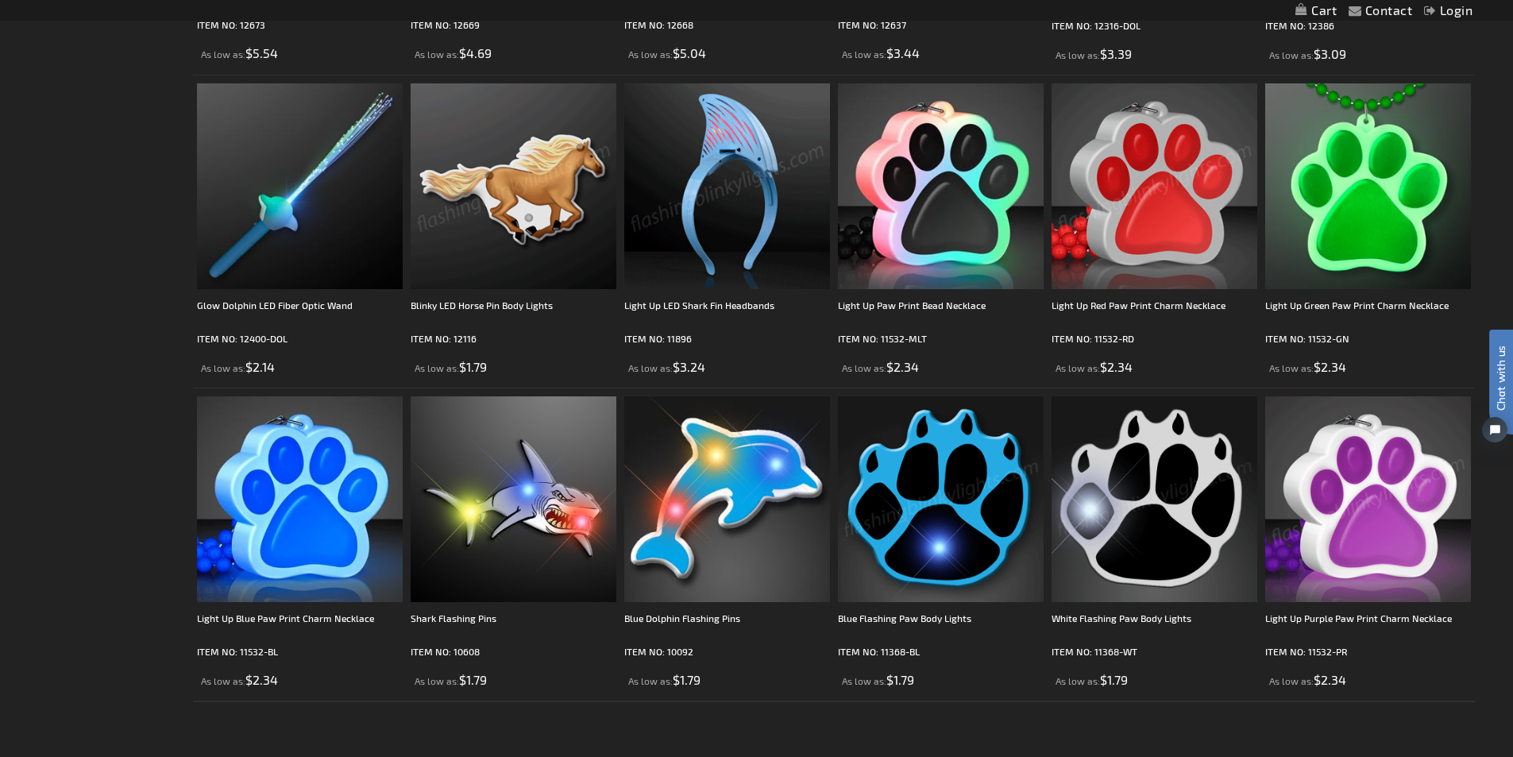
click at [509, 199] on img at bounding box center [513, 186] width 206 height 206
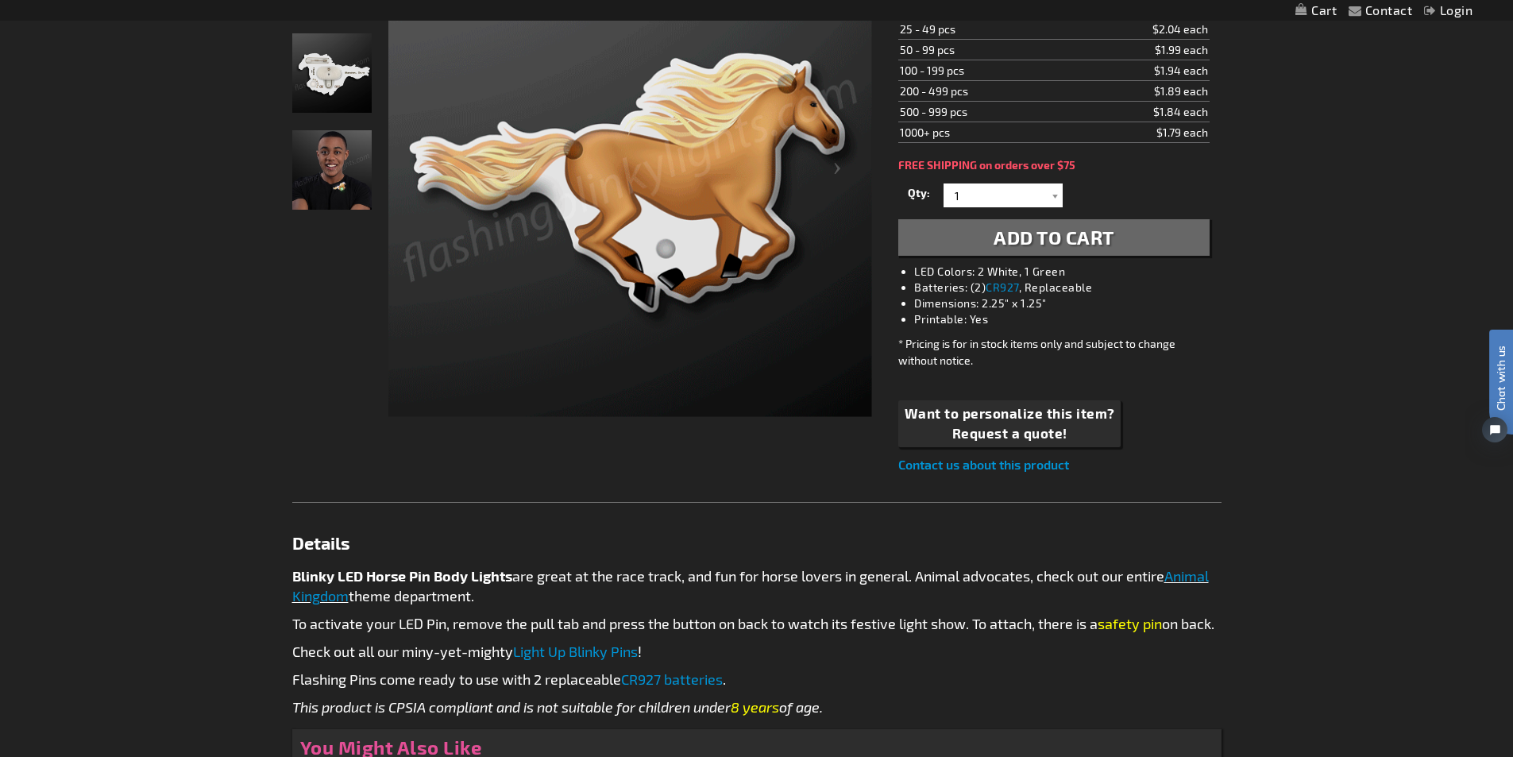
scroll to position [159, 0]
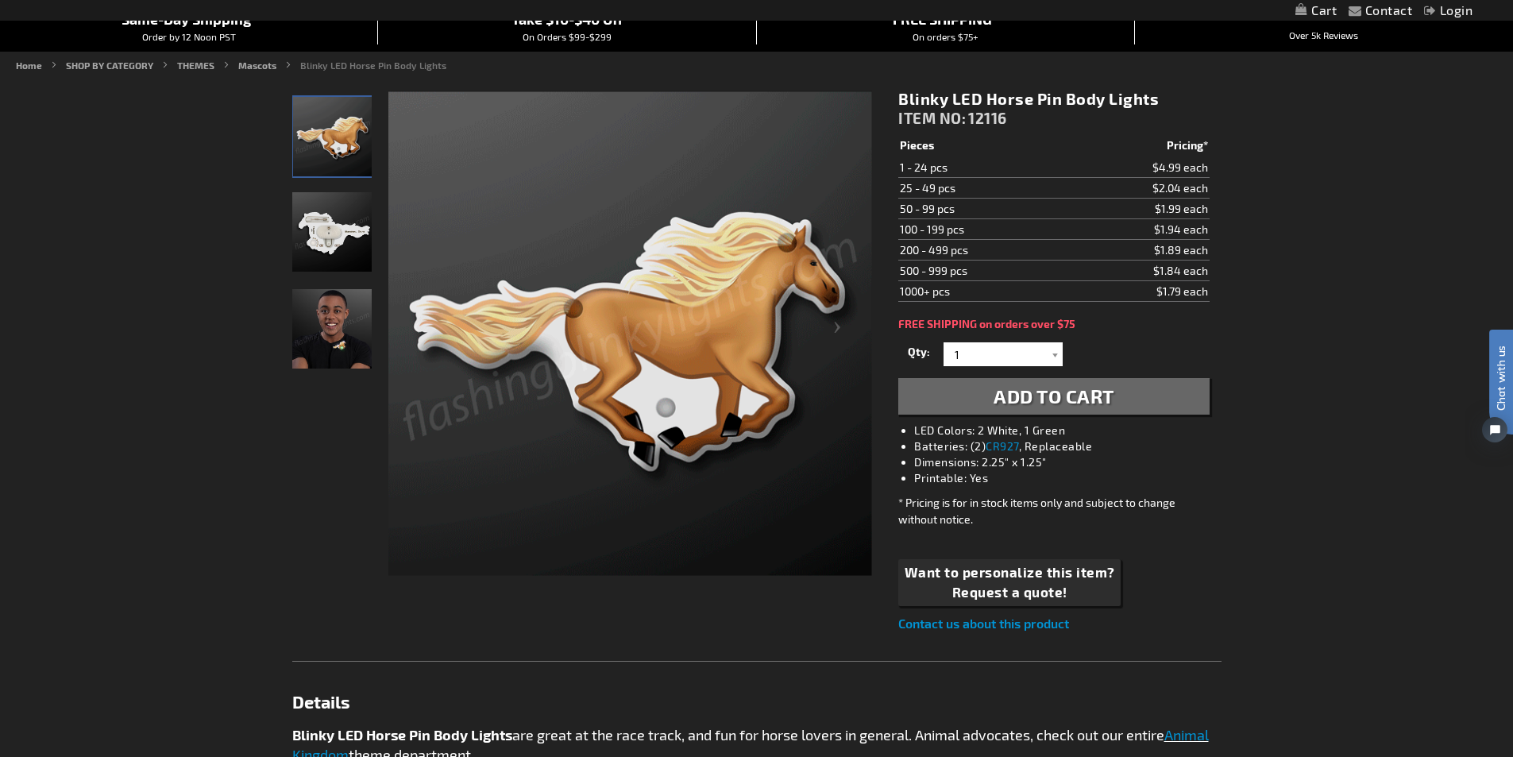
click at [322, 240] on img "Blinky LED Horse Pin Body Light" at bounding box center [331, 231] width 79 height 79
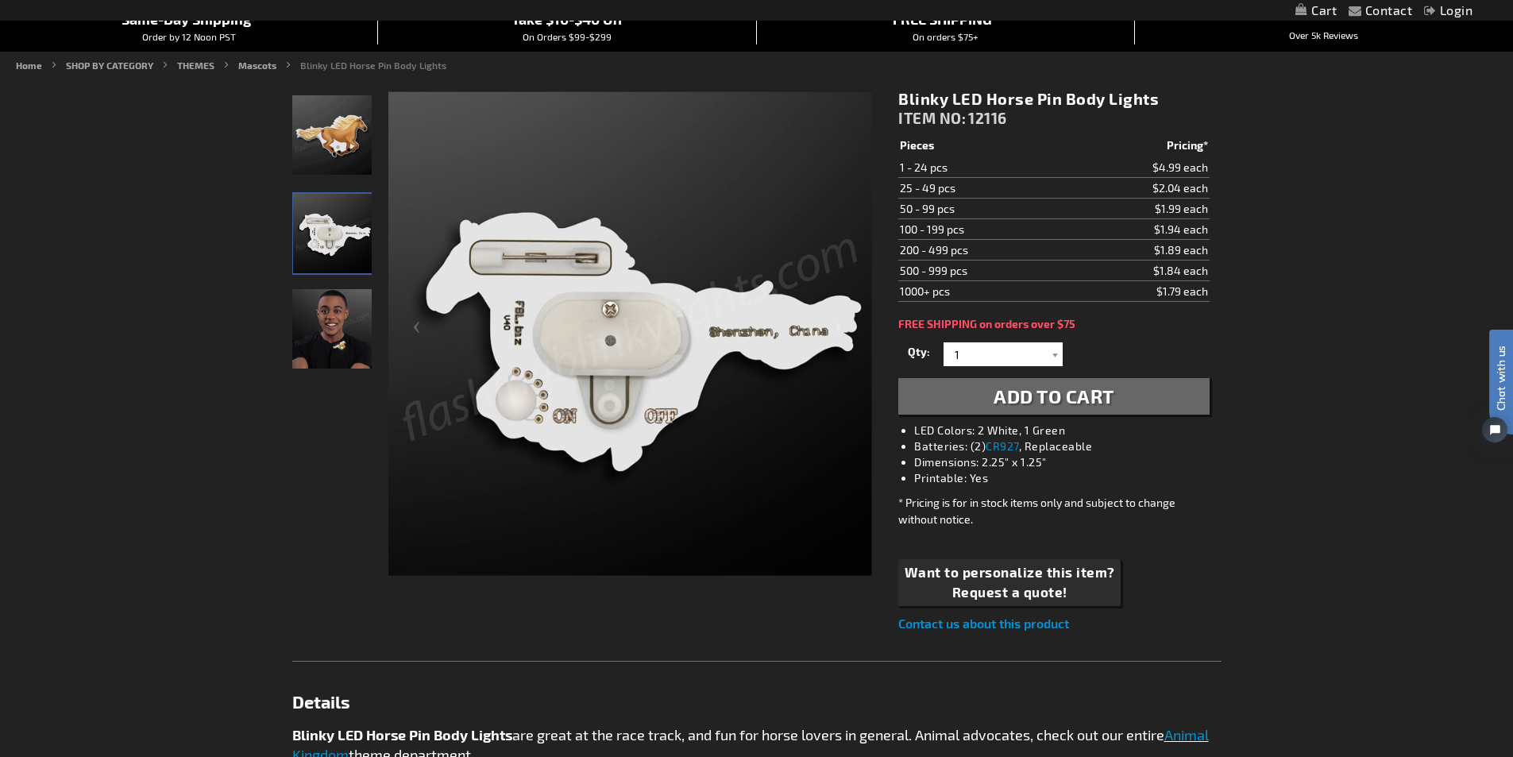
click at [349, 309] on img "Man wearing Blinky LED Horse Pin Body Light" at bounding box center [331, 328] width 79 height 79
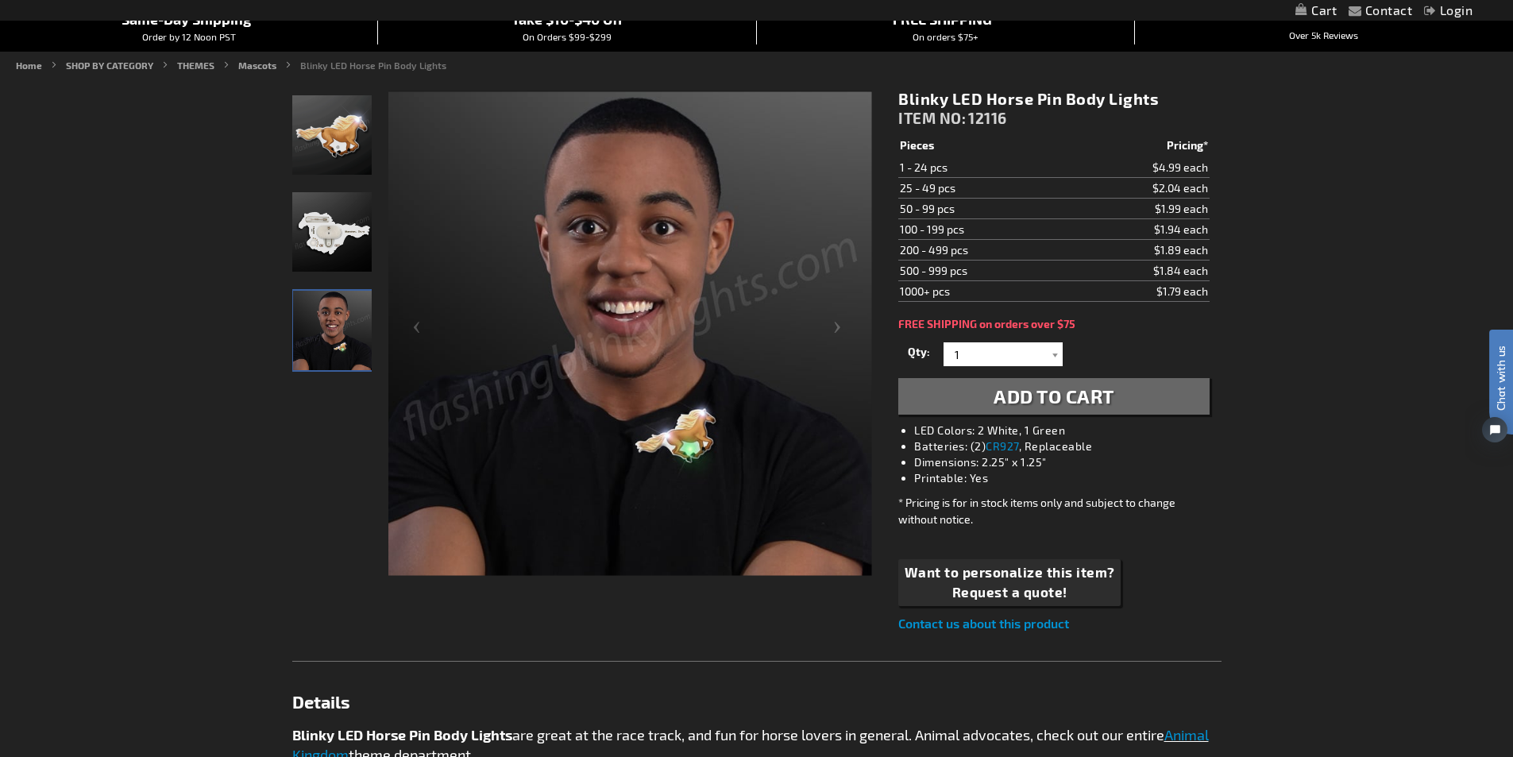
click at [1327, 489] on div "Contact Compare Products Login Skip to Content My Cart My Cart Close You have n…" at bounding box center [756, 738] width 1513 height 1795
click at [260, 64] on link "Mascots" at bounding box center [257, 65] width 38 height 11
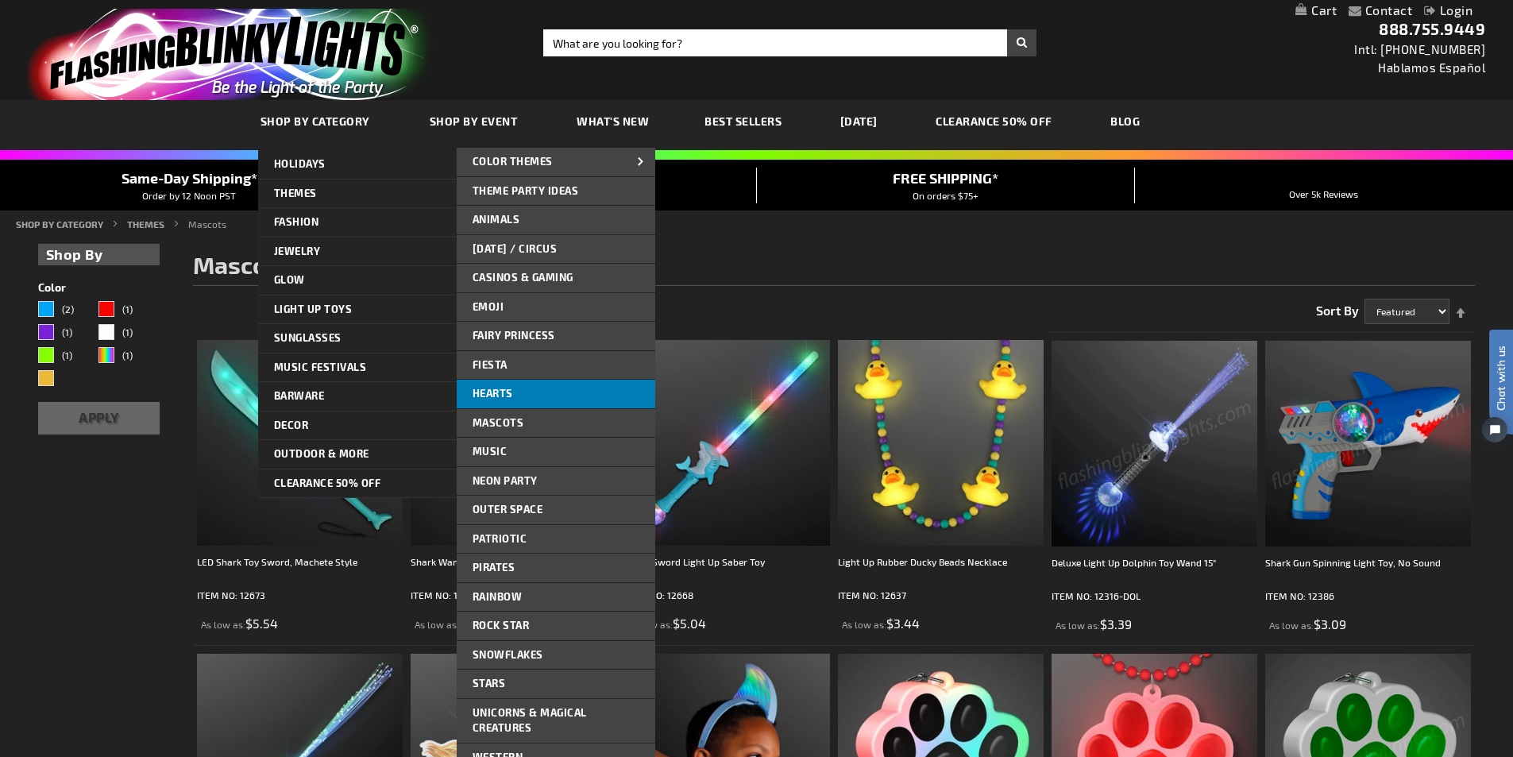
click at [510, 393] on span "Hearts" at bounding box center [492, 393] width 40 height 13
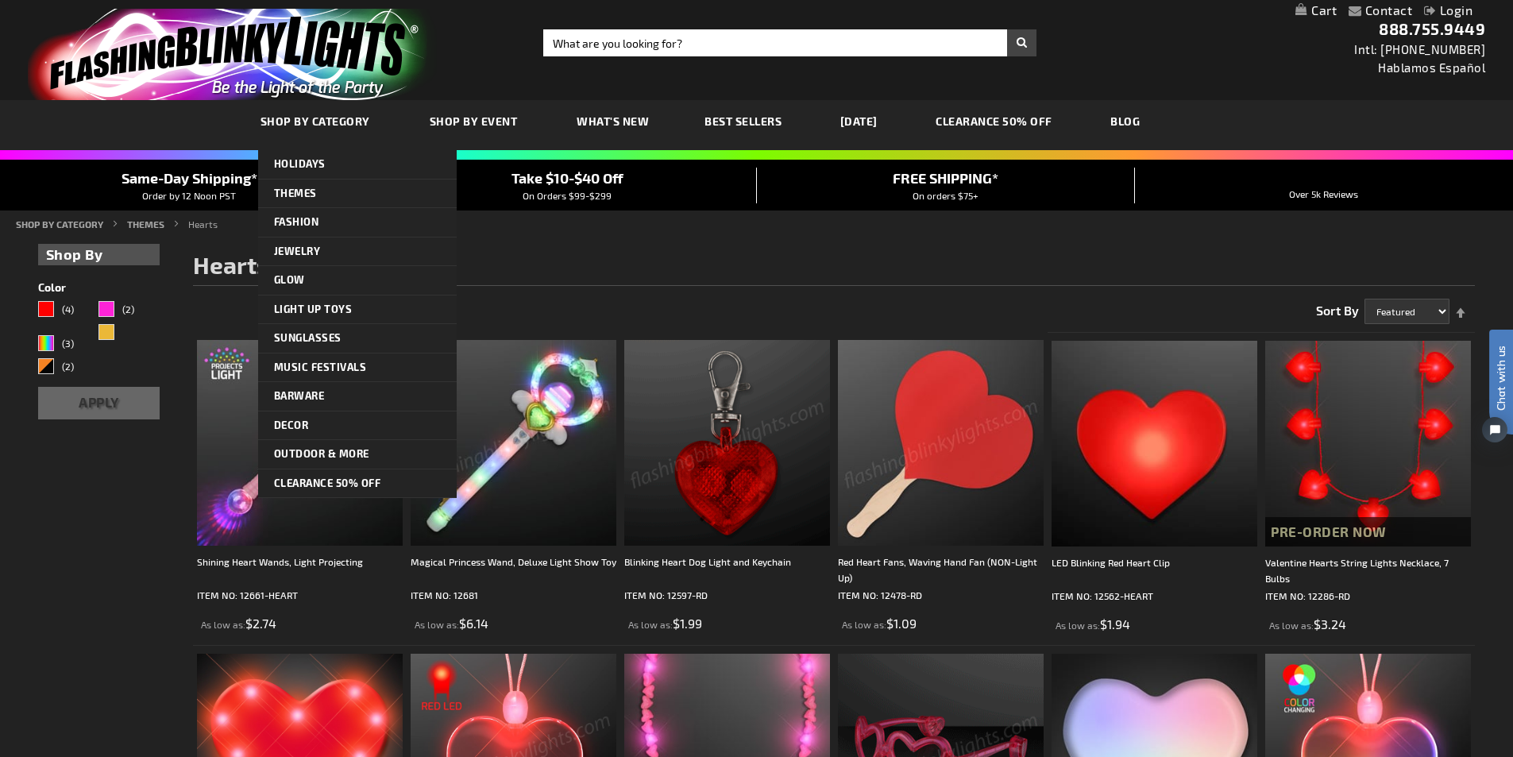
click at [335, 109] on link "SHOP BY CATEGORY" at bounding box center [317, 122] width 137 height 56
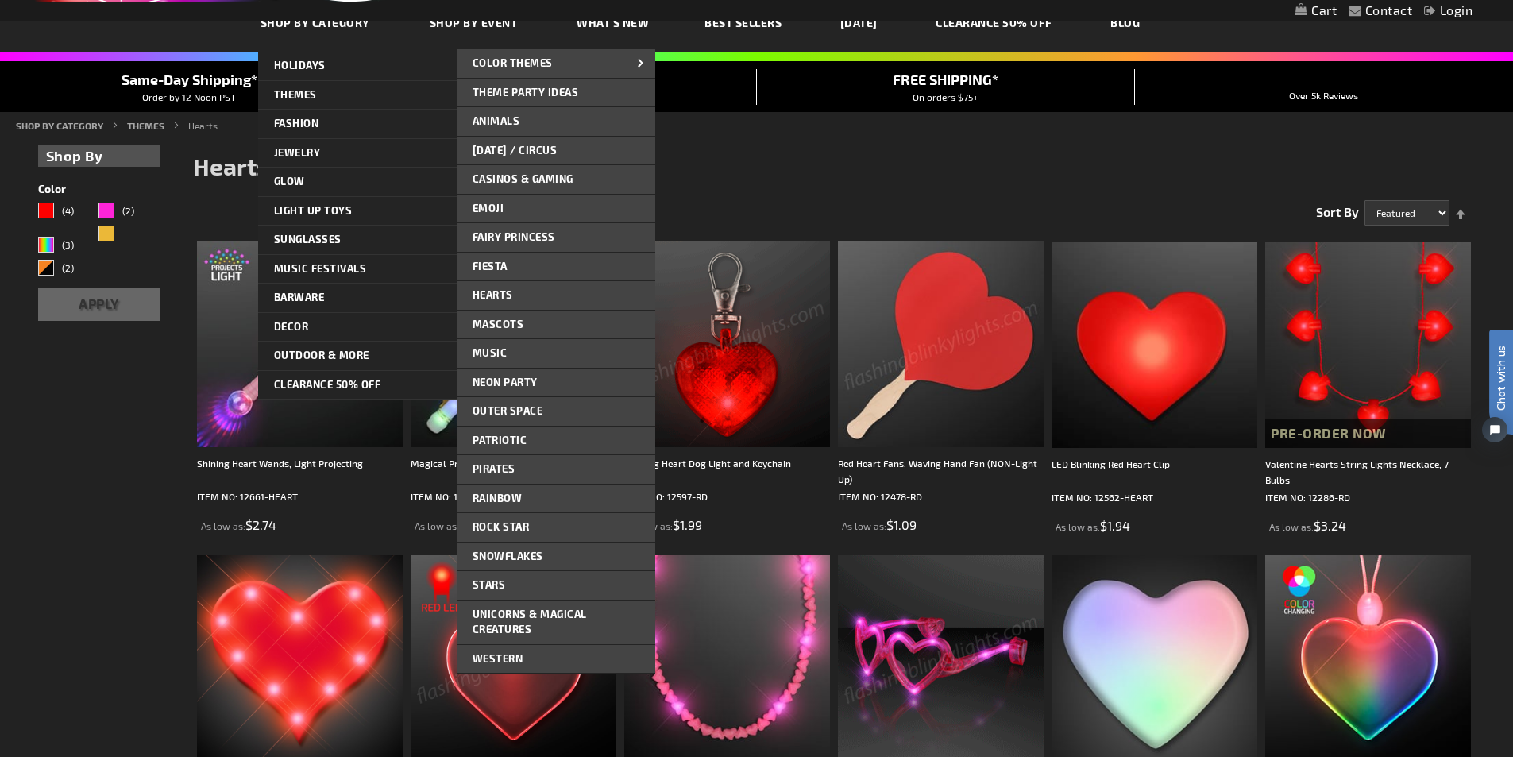
scroll to position [159, 0]
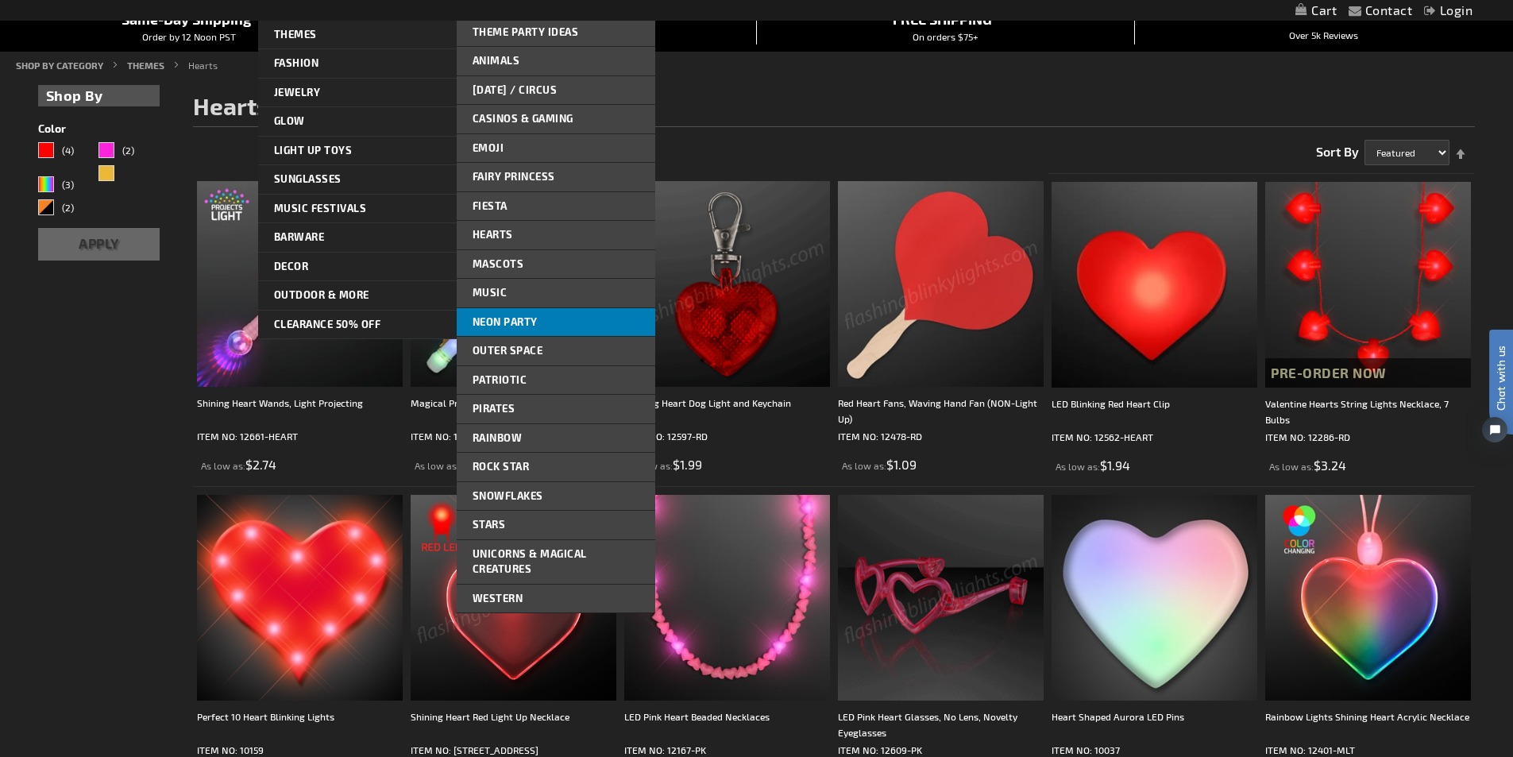
click at [553, 315] on link "Neon Party" at bounding box center [556, 322] width 198 height 29
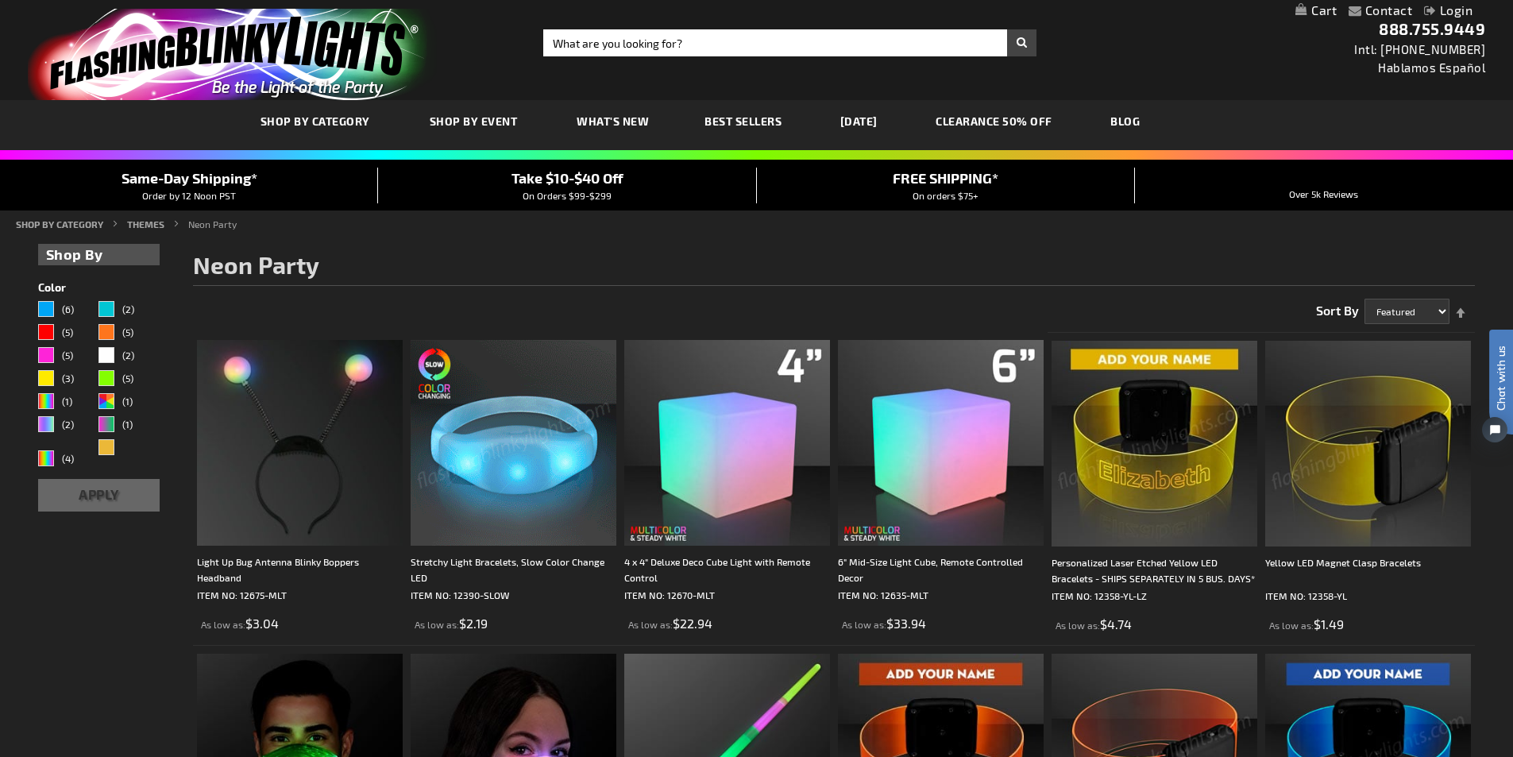
click at [742, 114] on link "Best Sellers" at bounding box center [742, 120] width 101 height 53
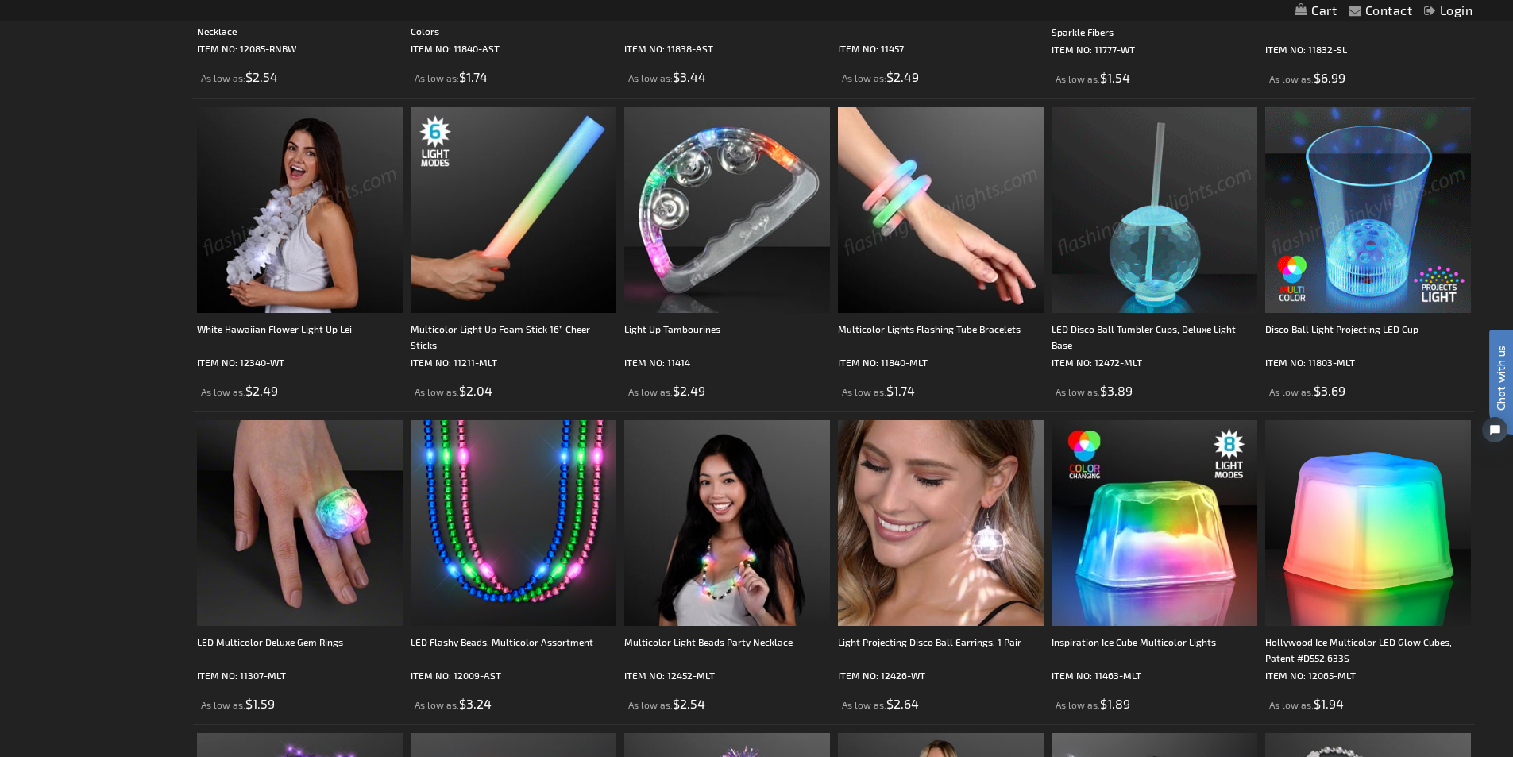
scroll to position [794, 0]
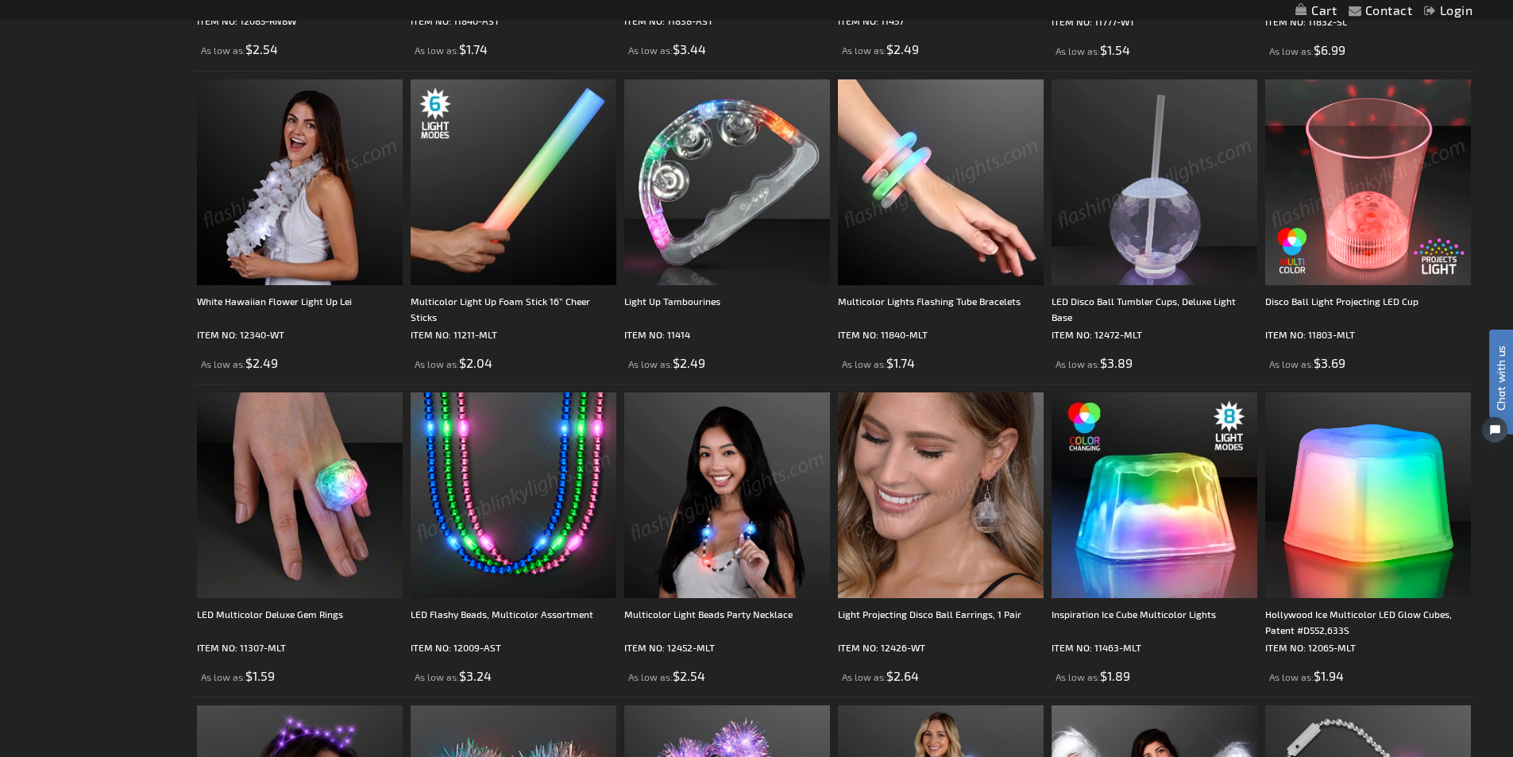
click at [572, 454] on img at bounding box center [513, 495] width 206 height 206
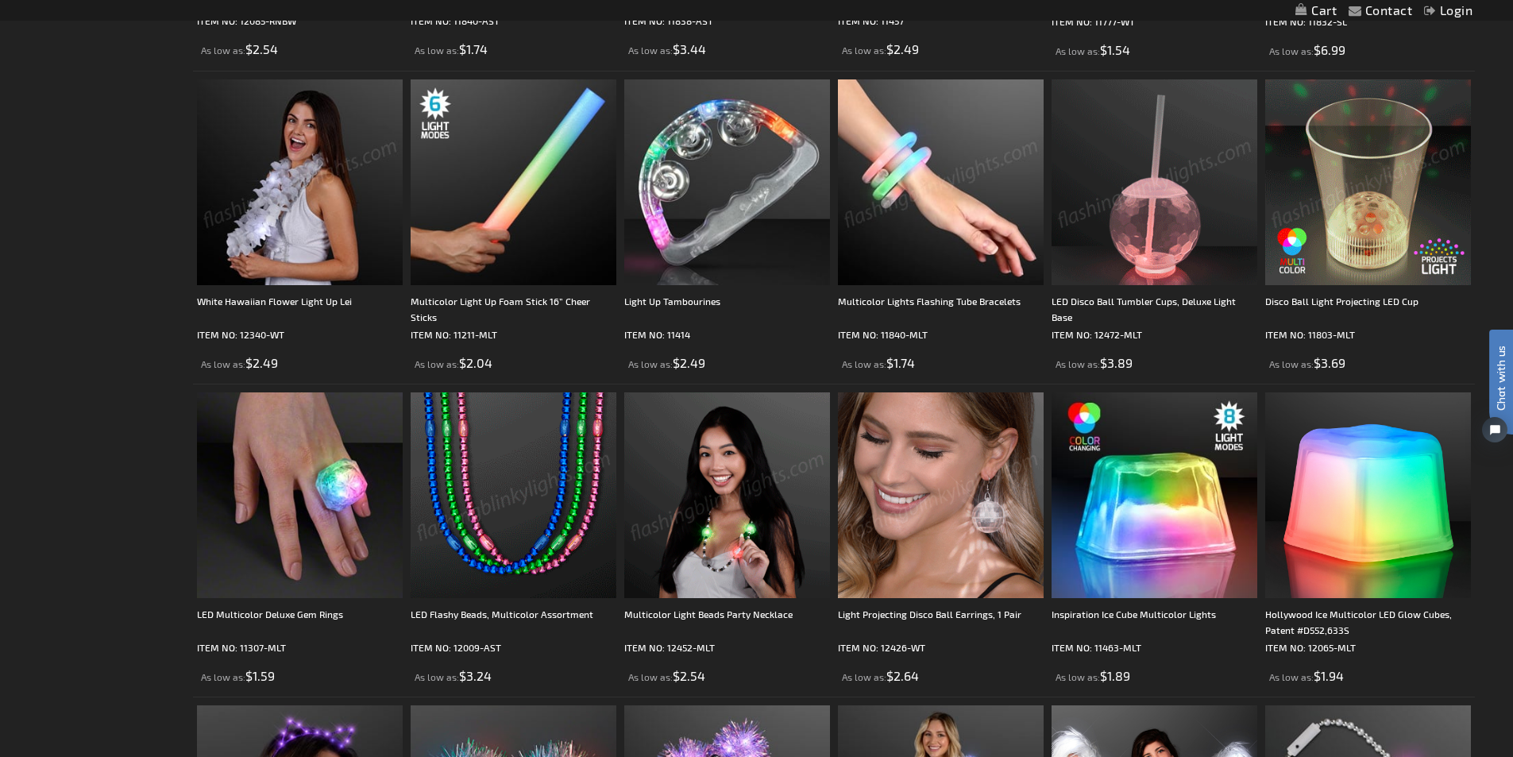
click at [532, 463] on img at bounding box center [513, 495] width 206 height 206
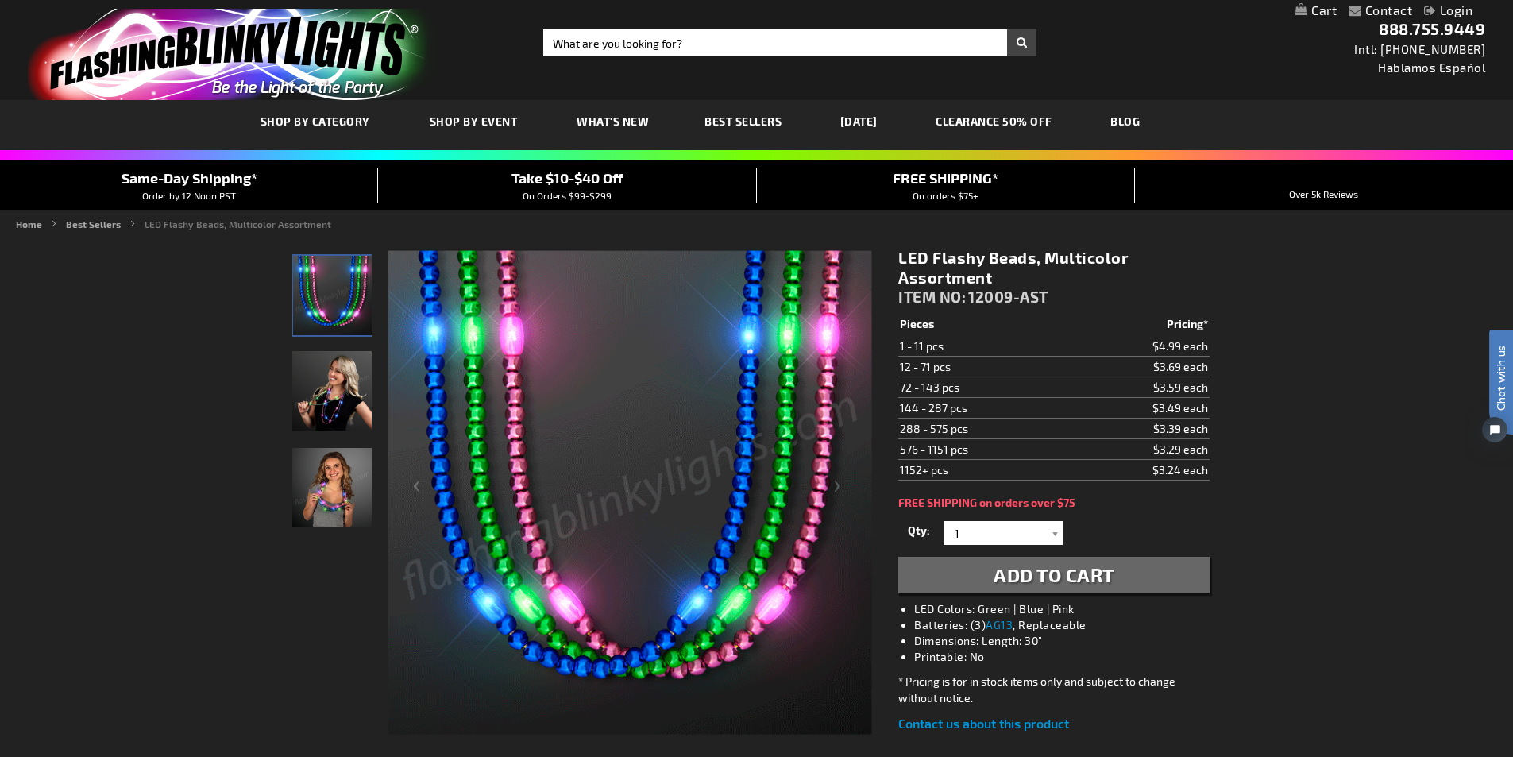
click at [331, 399] on img "Female wearing Light Up Assorted-Color LED Bead Necklace" at bounding box center [331, 390] width 79 height 79
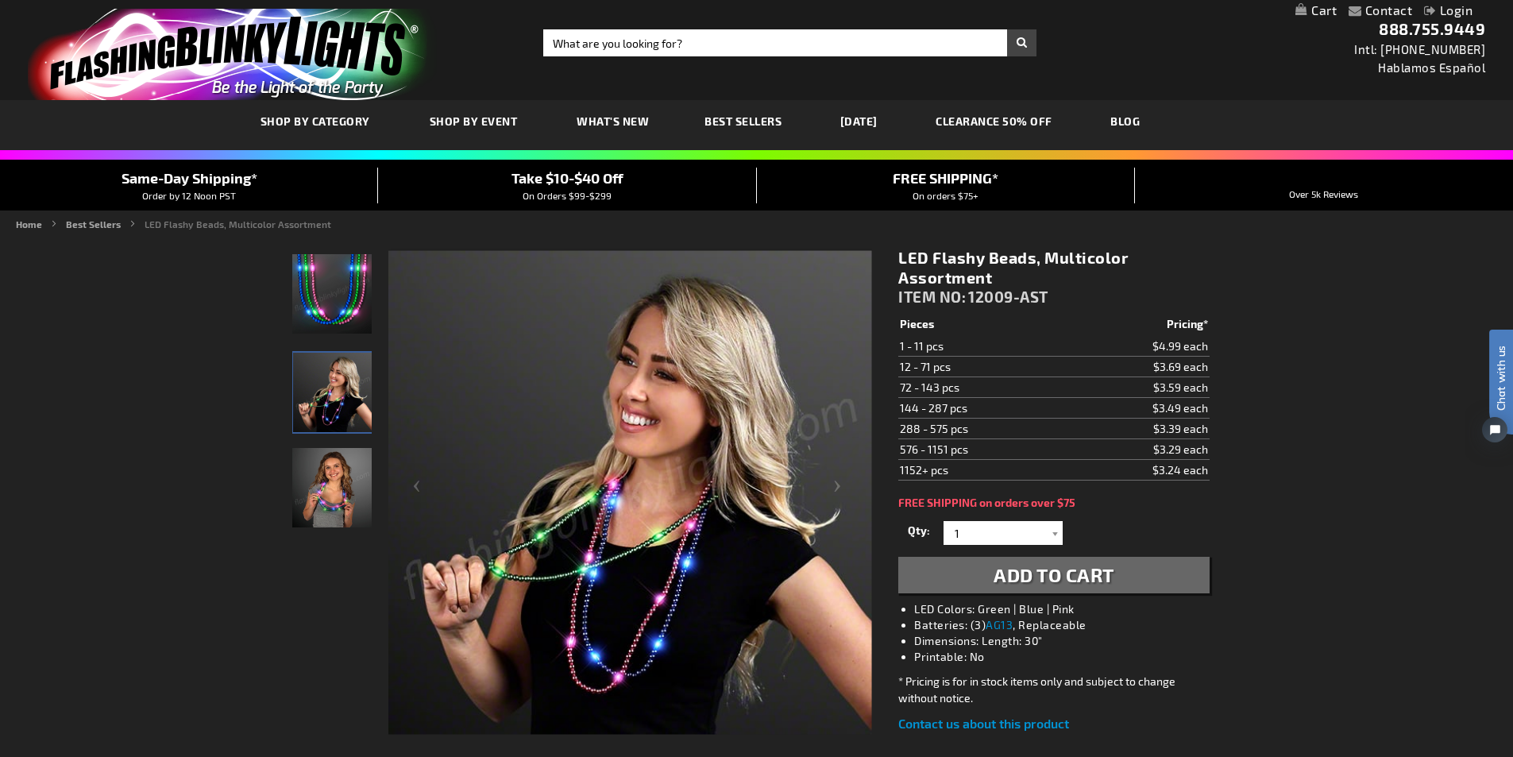
click at [335, 494] on img "LED Flashy Beads, Multicolor Assortment" at bounding box center [331, 487] width 79 height 79
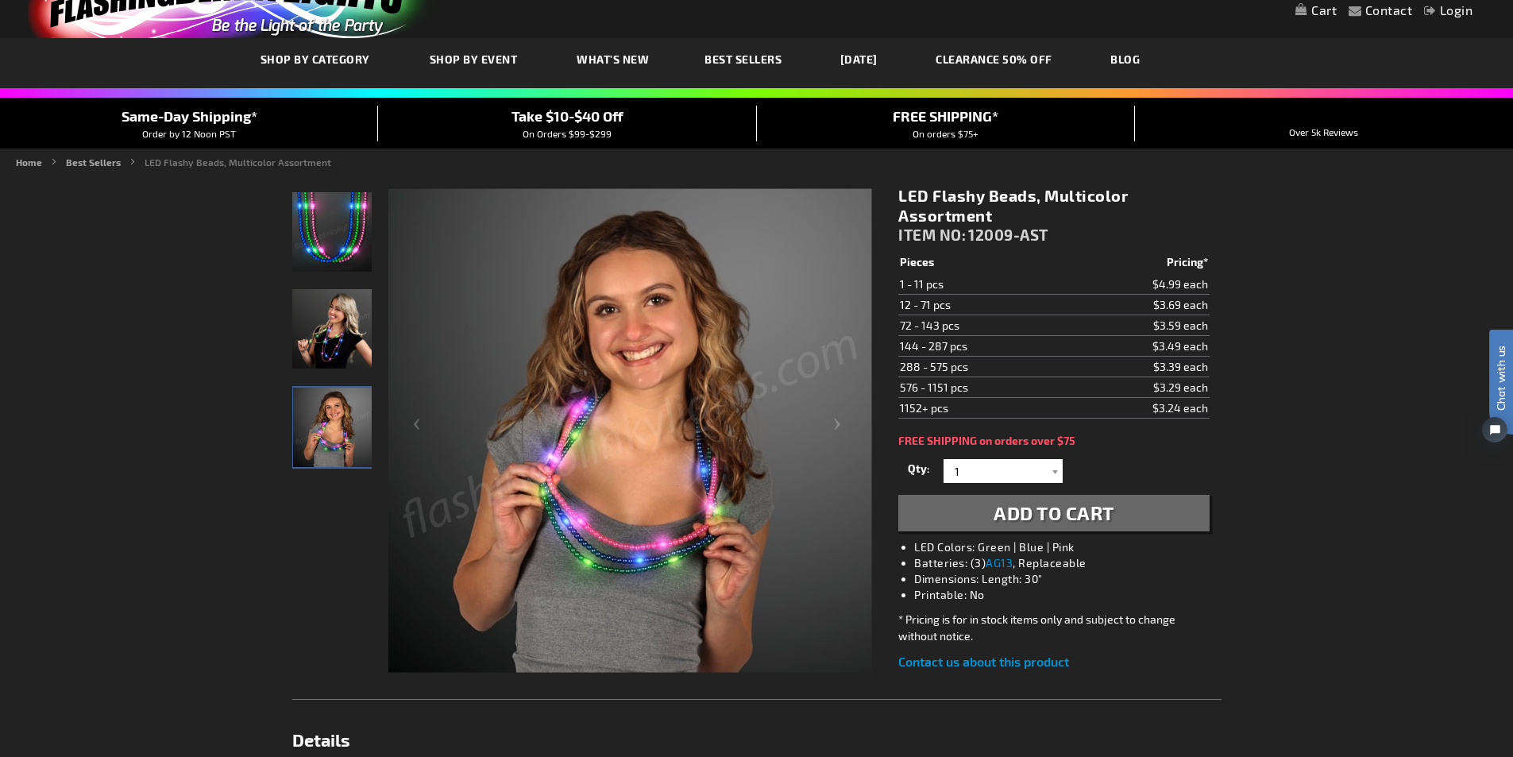
scroll to position [79, 0]
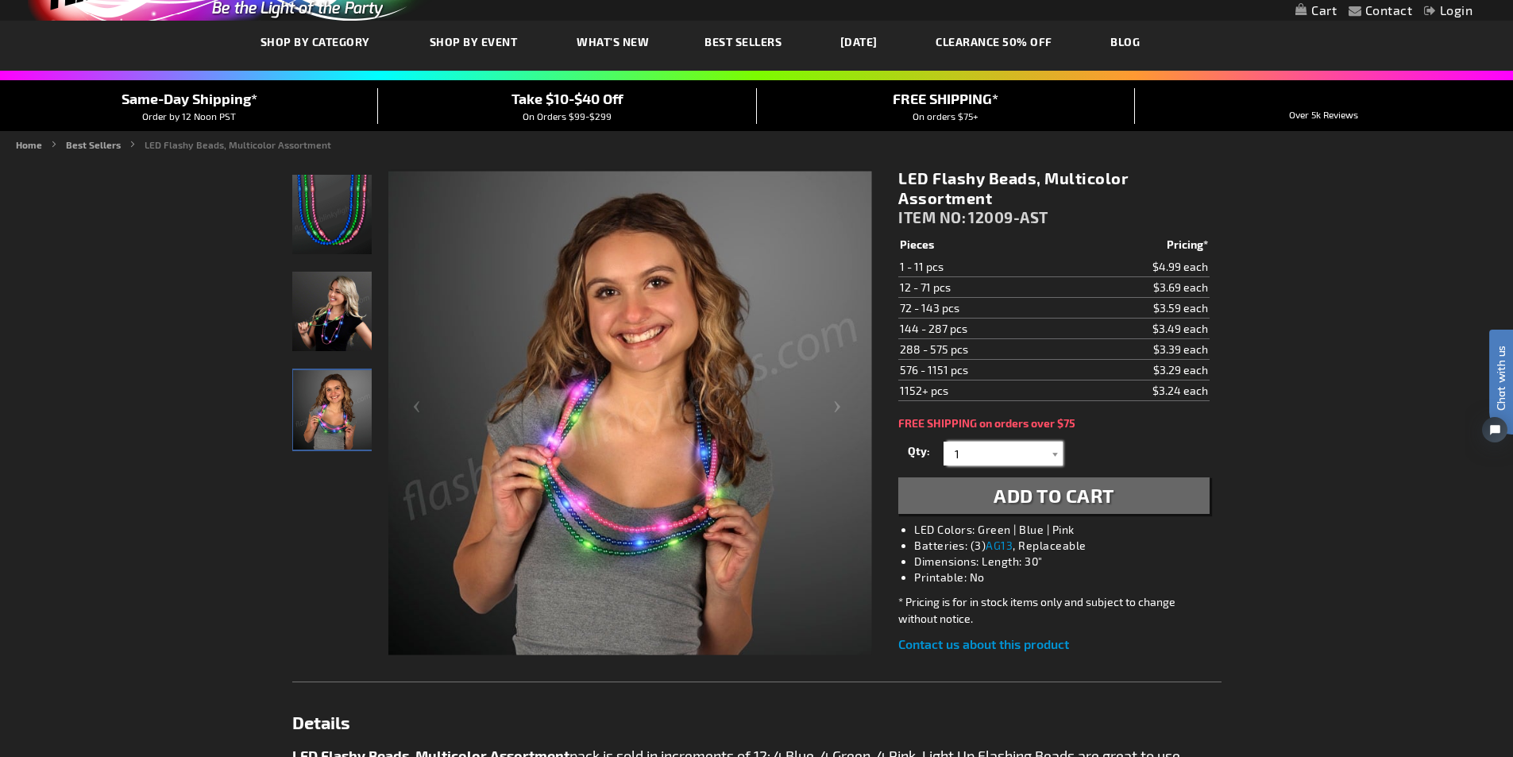
click at [967, 442] on input "1" at bounding box center [1004, 453] width 115 height 24
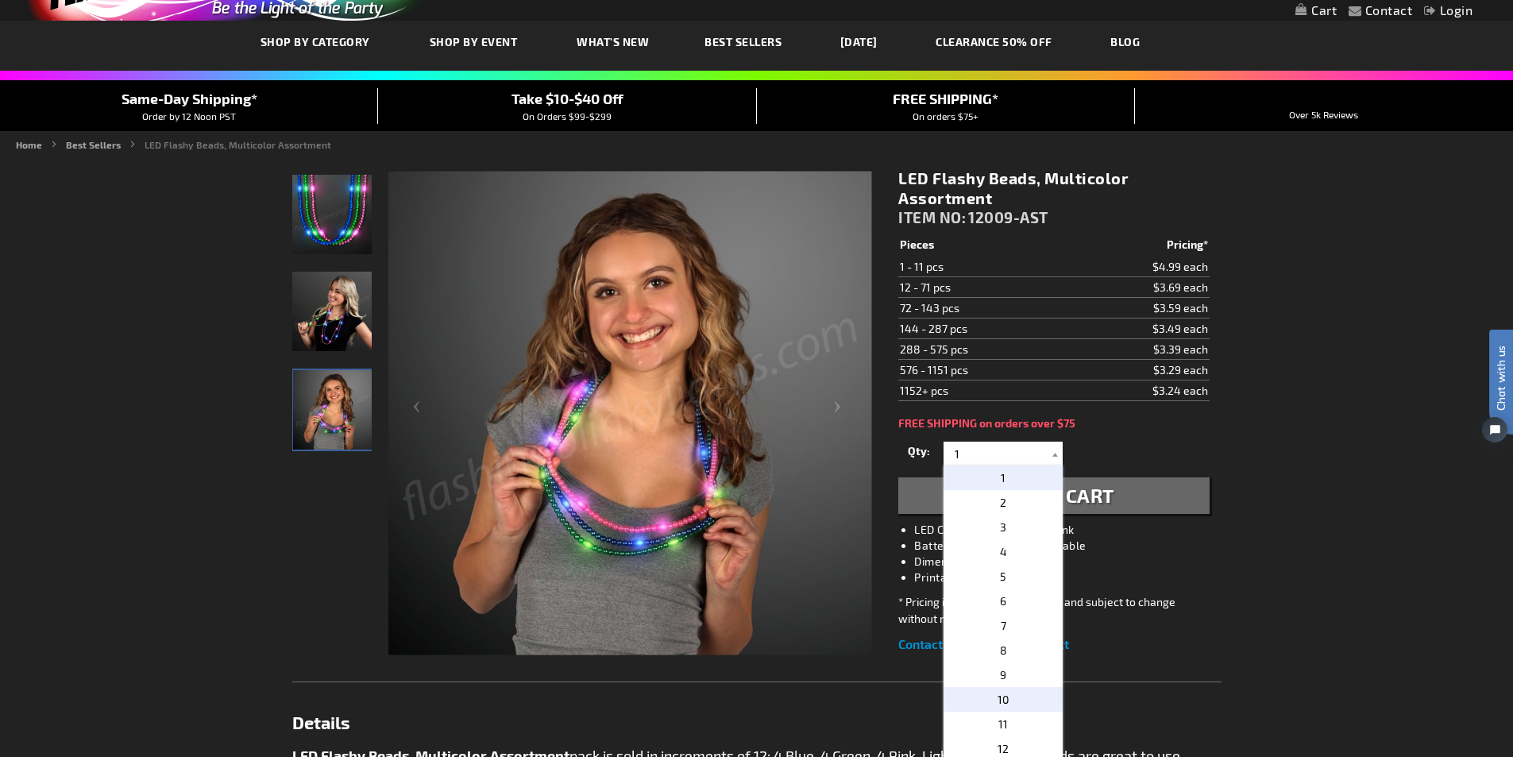
click at [1011, 697] on p "10" at bounding box center [1002, 699] width 119 height 25
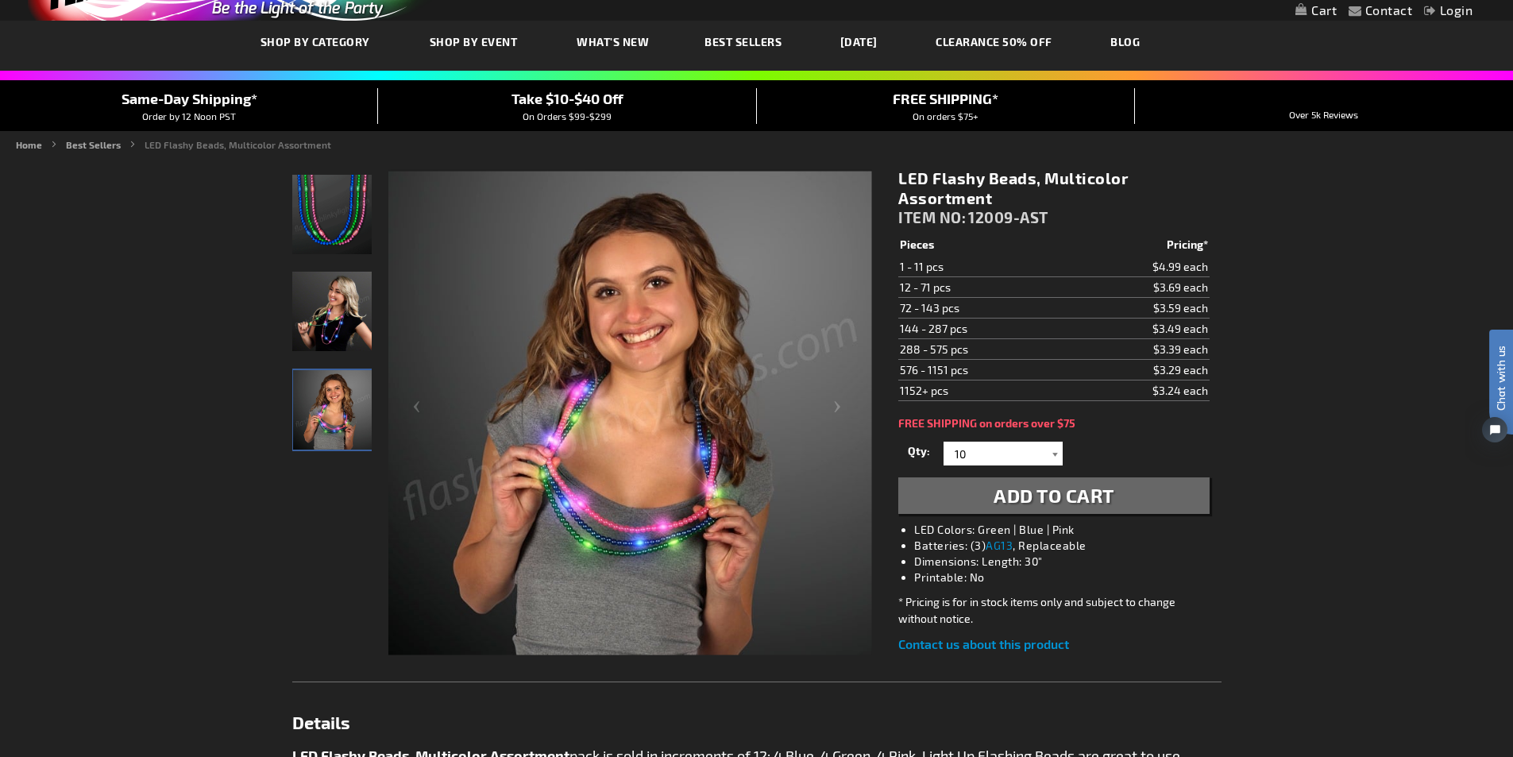
click at [1054, 453] on div at bounding box center [1054, 453] width 16 height 24
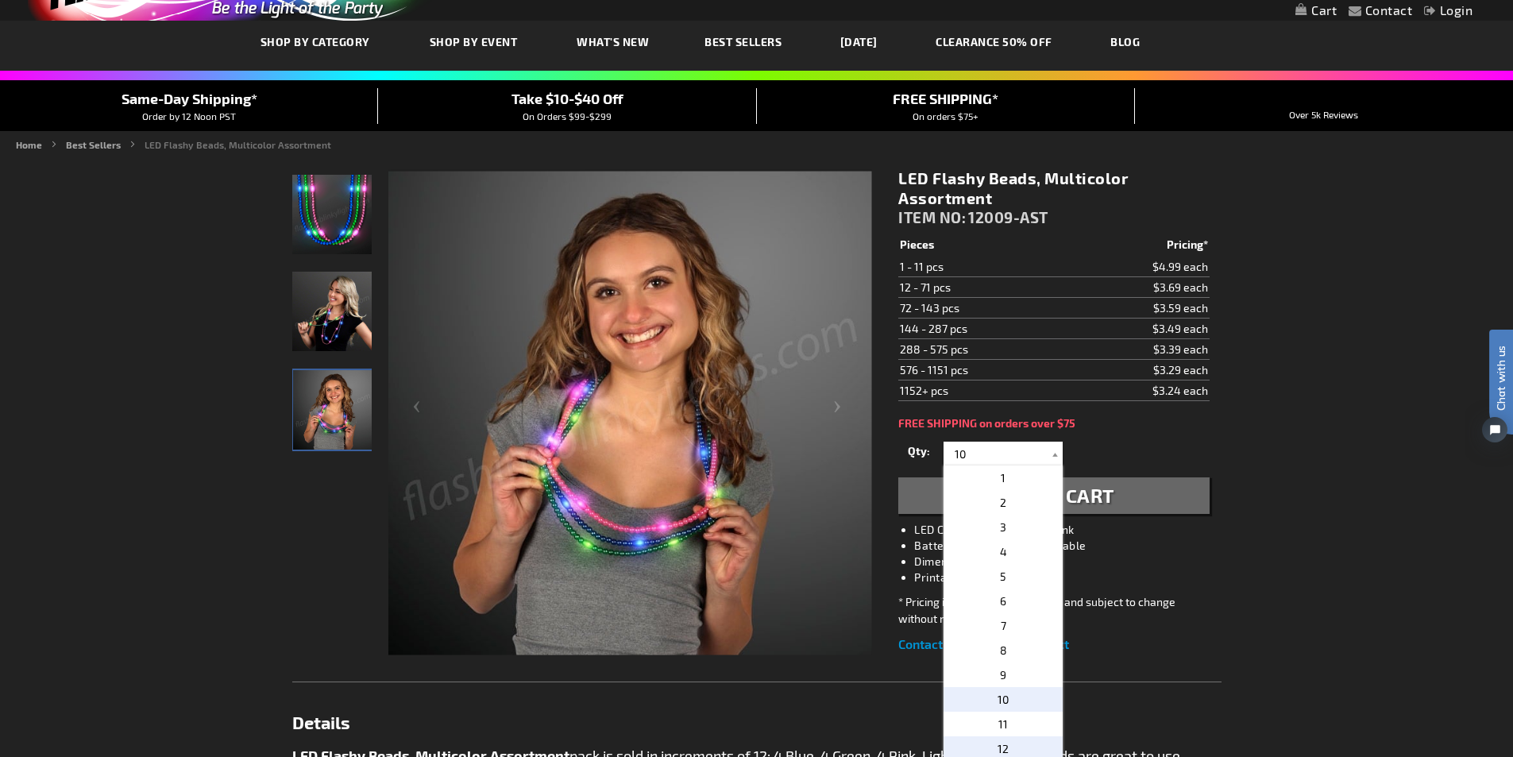
click at [998, 749] on span "12" at bounding box center [1002, 748] width 11 height 13
type input "12"
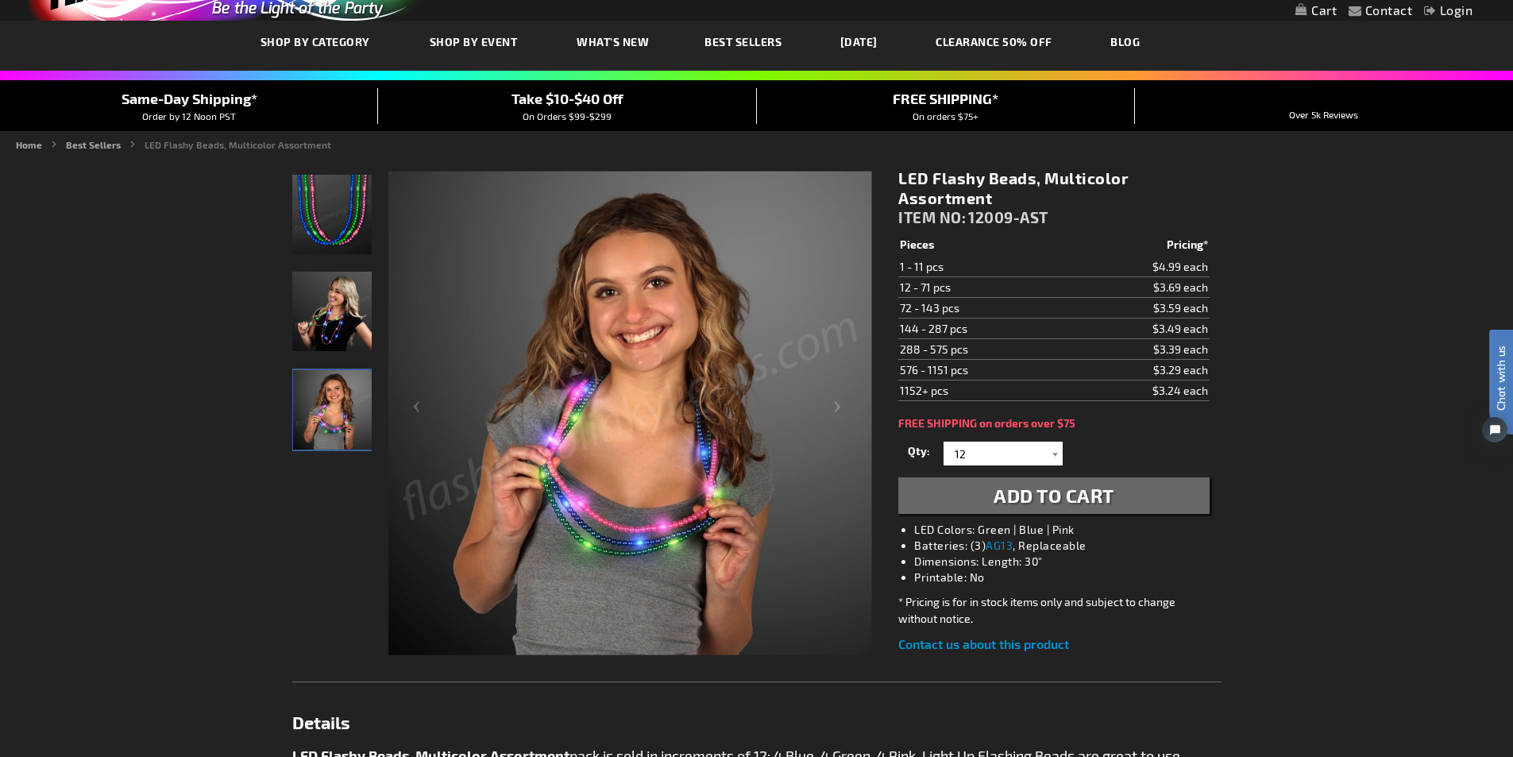
click at [1042, 502] on span "Add to Cart" at bounding box center [1053, 495] width 121 height 23
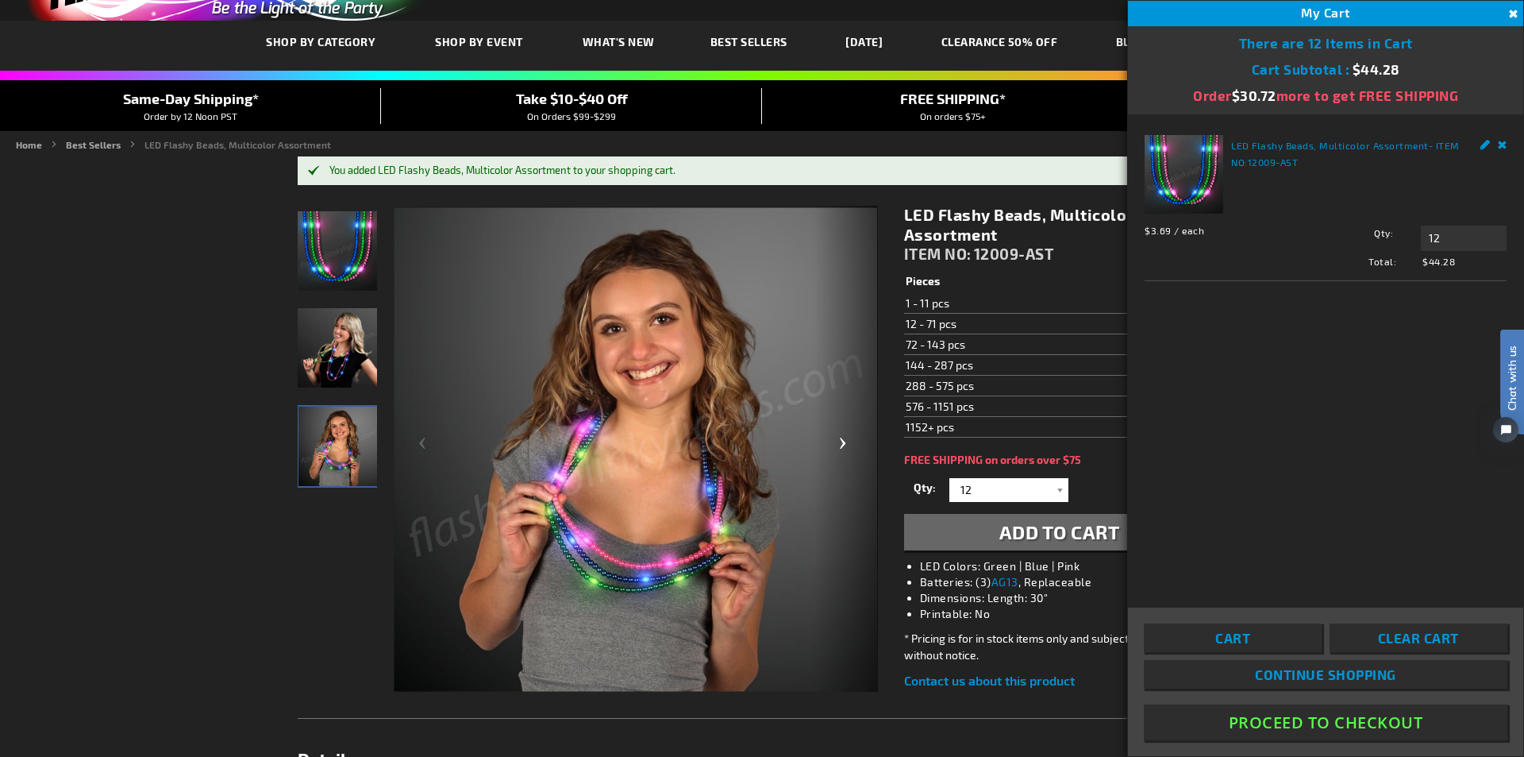
click at [827, 255] on div "Next" at bounding box center [847, 450] width 64 height 488
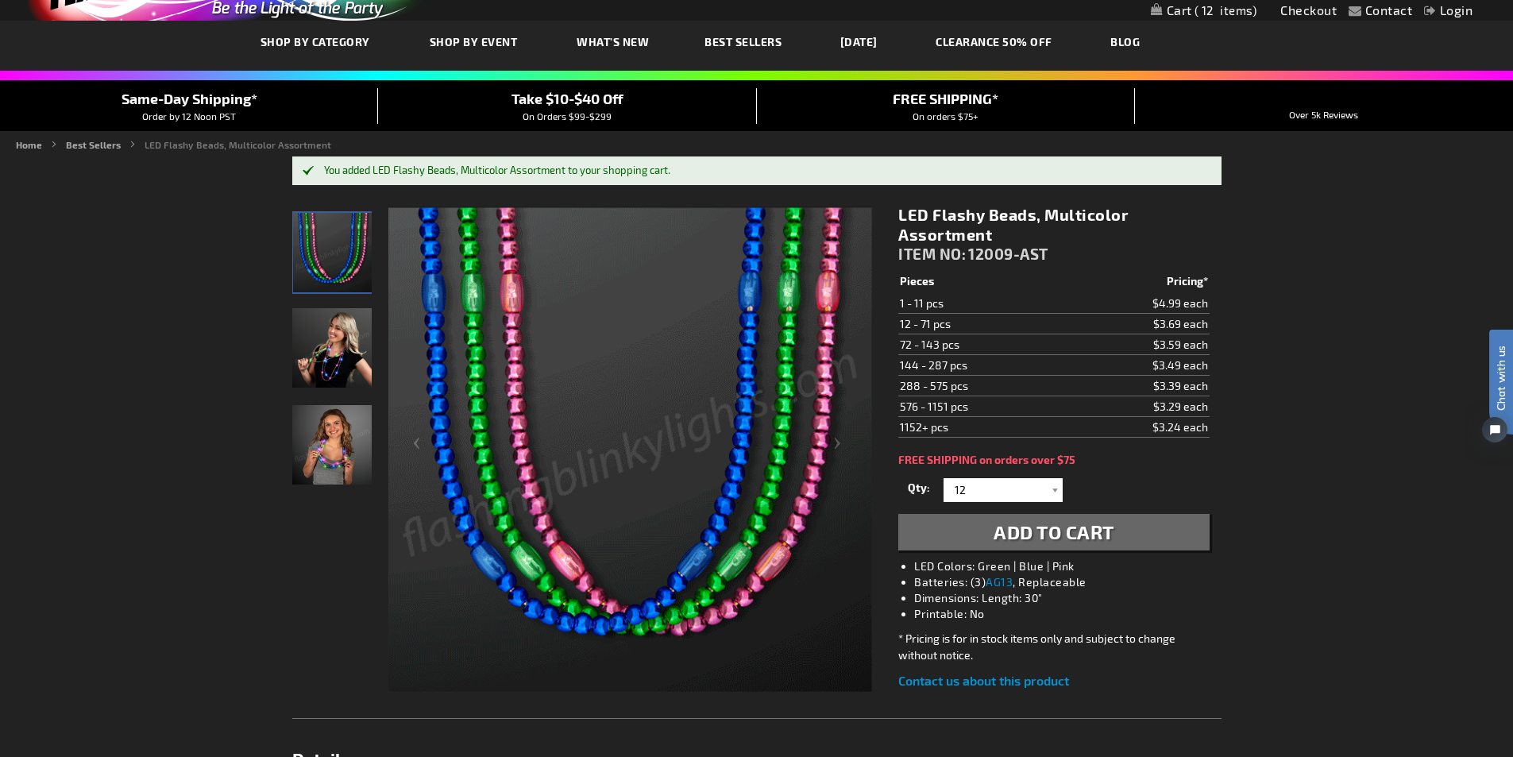
click at [735, 39] on span "Best Sellers" at bounding box center [742, 41] width 77 height 13
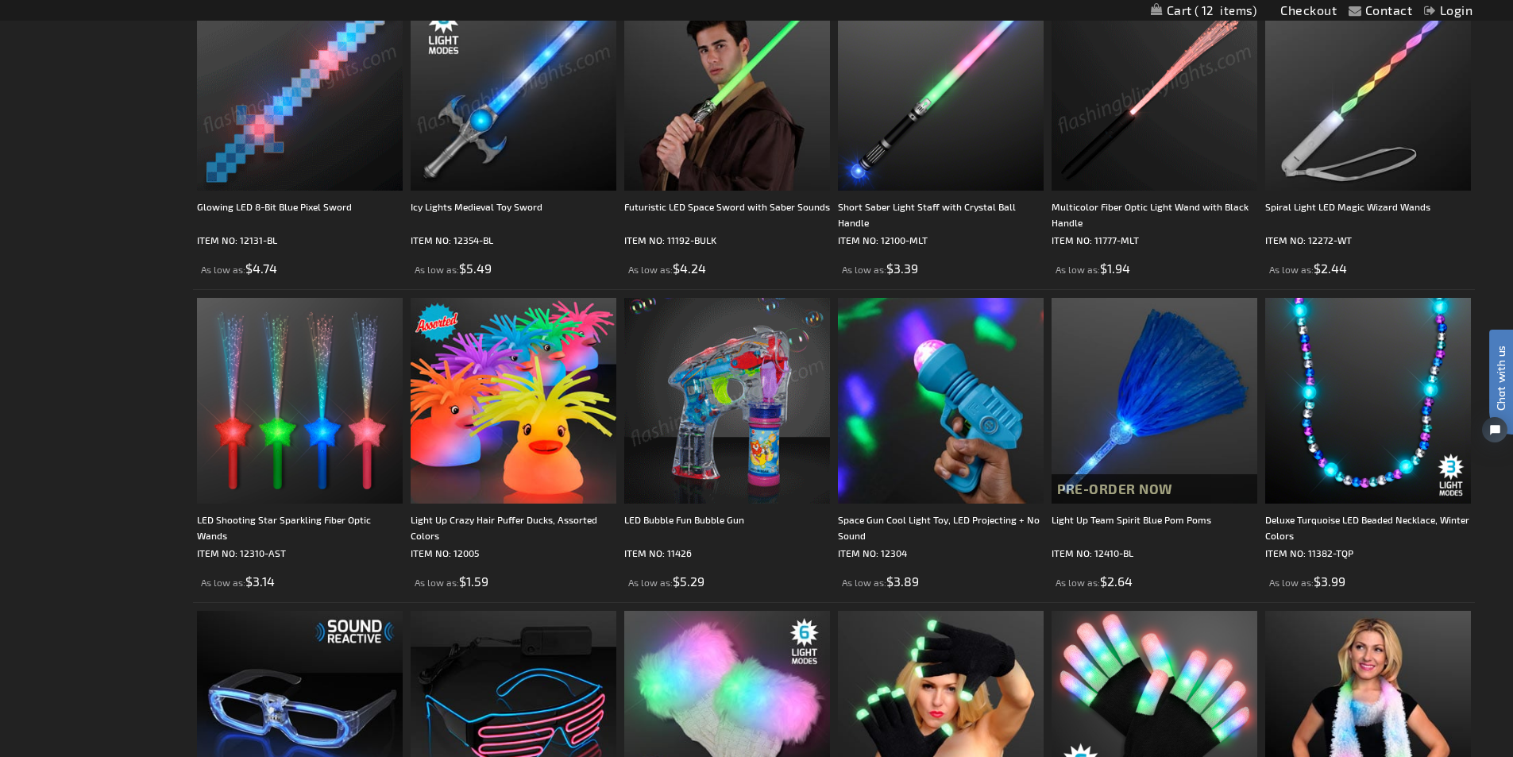
scroll to position [2142, 0]
